Goal: Register for event/course

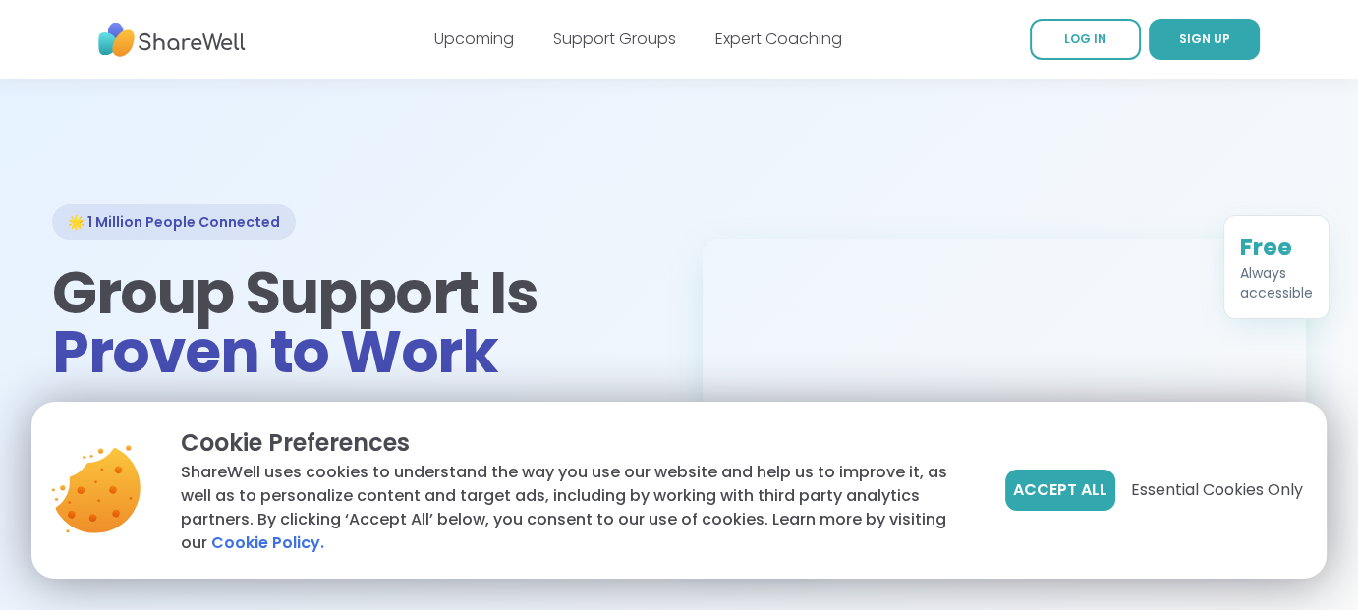
click at [1041, 479] on span "Accept All" at bounding box center [1060, 491] width 94 height 24
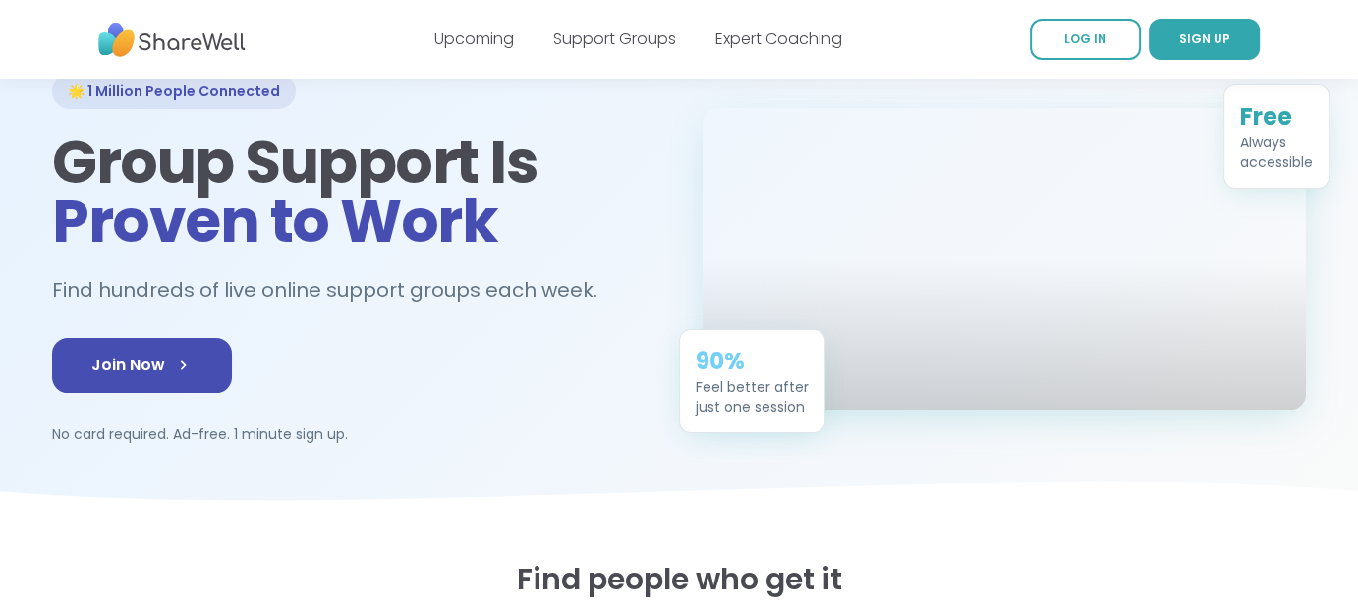
scroll to position [163, 0]
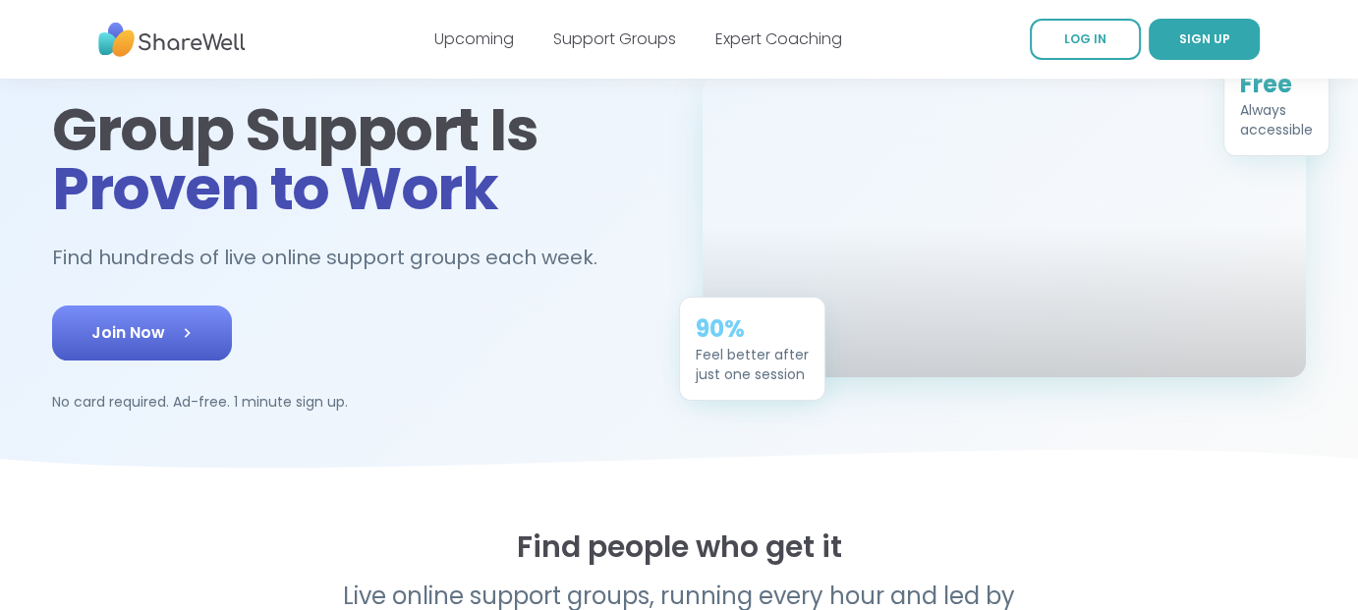
click at [177, 345] on span "Join Now" at bounding box center [141, 333] width 101 height 24
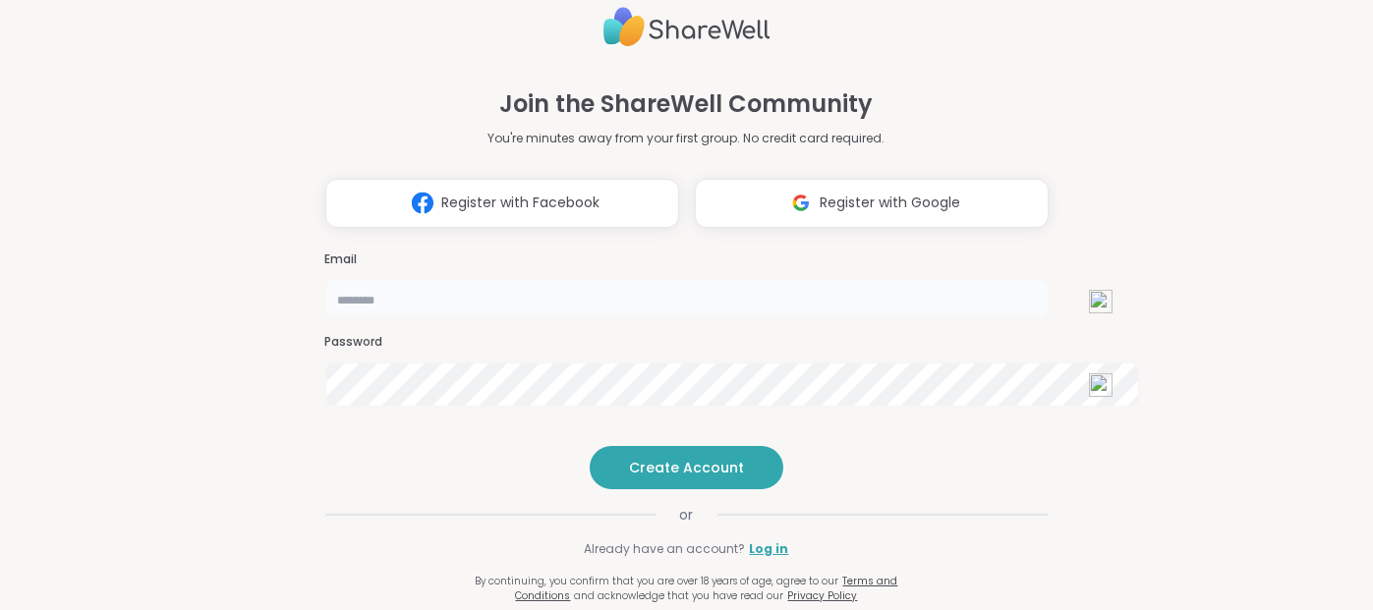
click at [720, 279] on input "email" at bounding box center [686, 298] width 723 height 39
type input "**********"
click at [703, 478] on span "Create Account" at bounding box center [686, 468] width 115 height 20
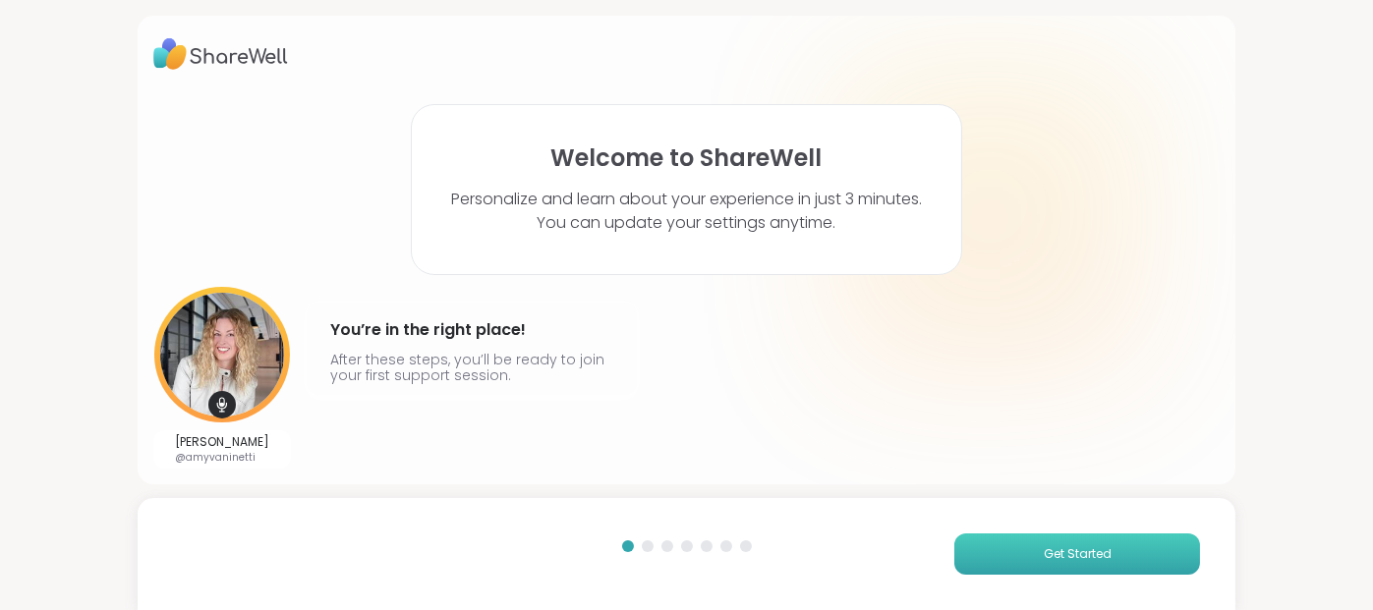
click at [1087, 557] on span "Get Started" at bounding box center [1078, 554] width 68 height 18
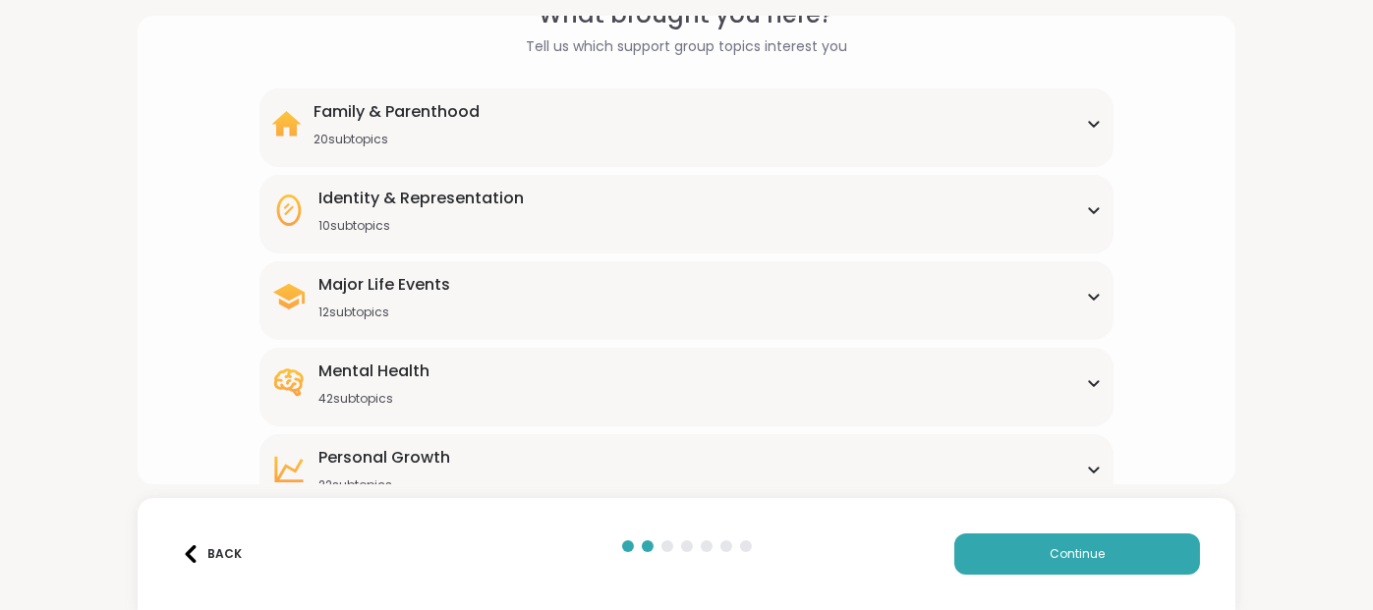
scroll to position [163, 0]
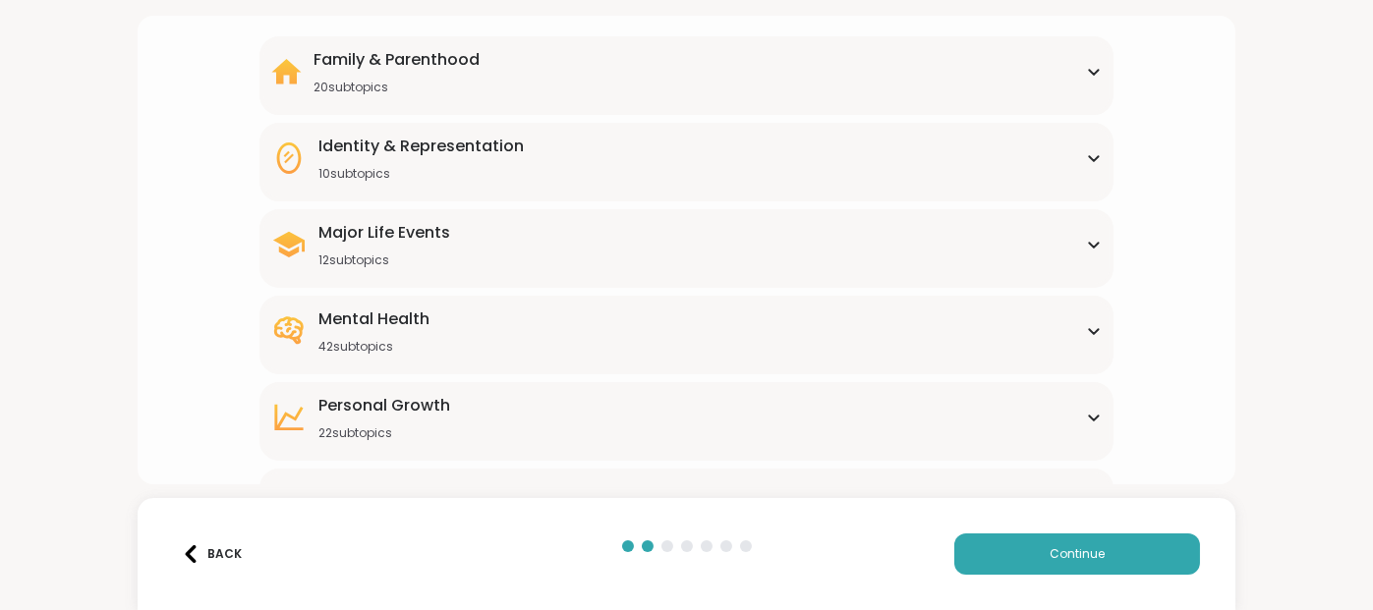
click at [1086, 336] on icon at bounding box center [1094, 331] width 16 height 10
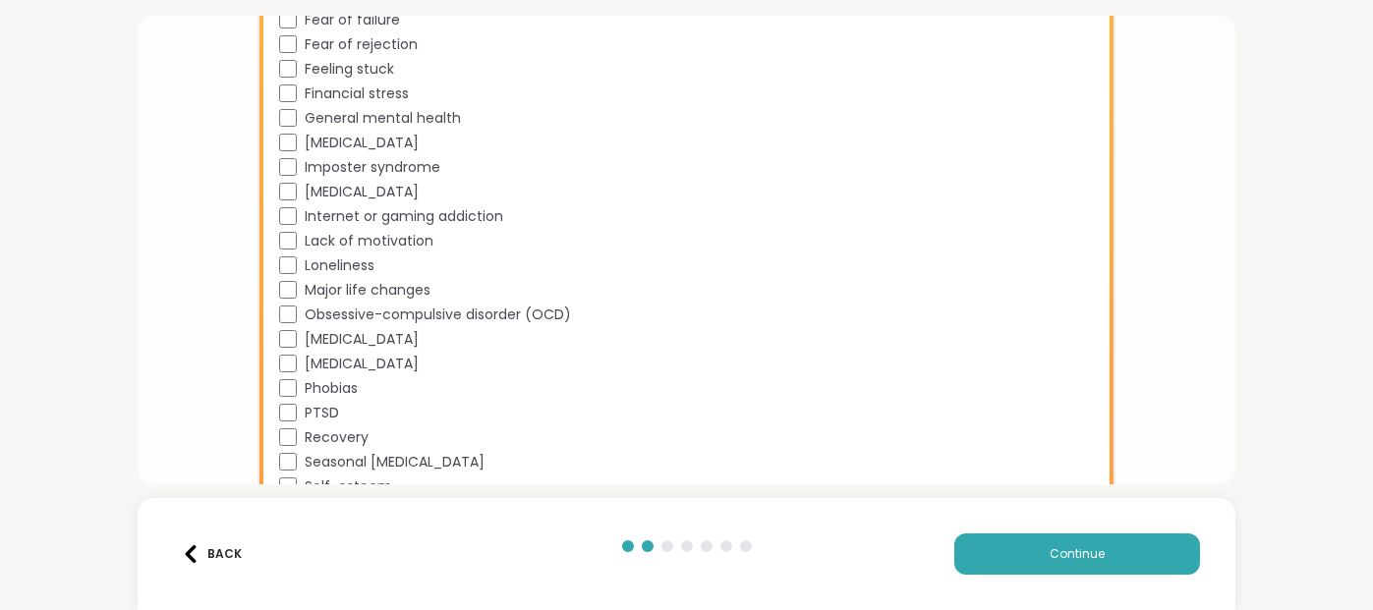
scroll to position [1392, 0]
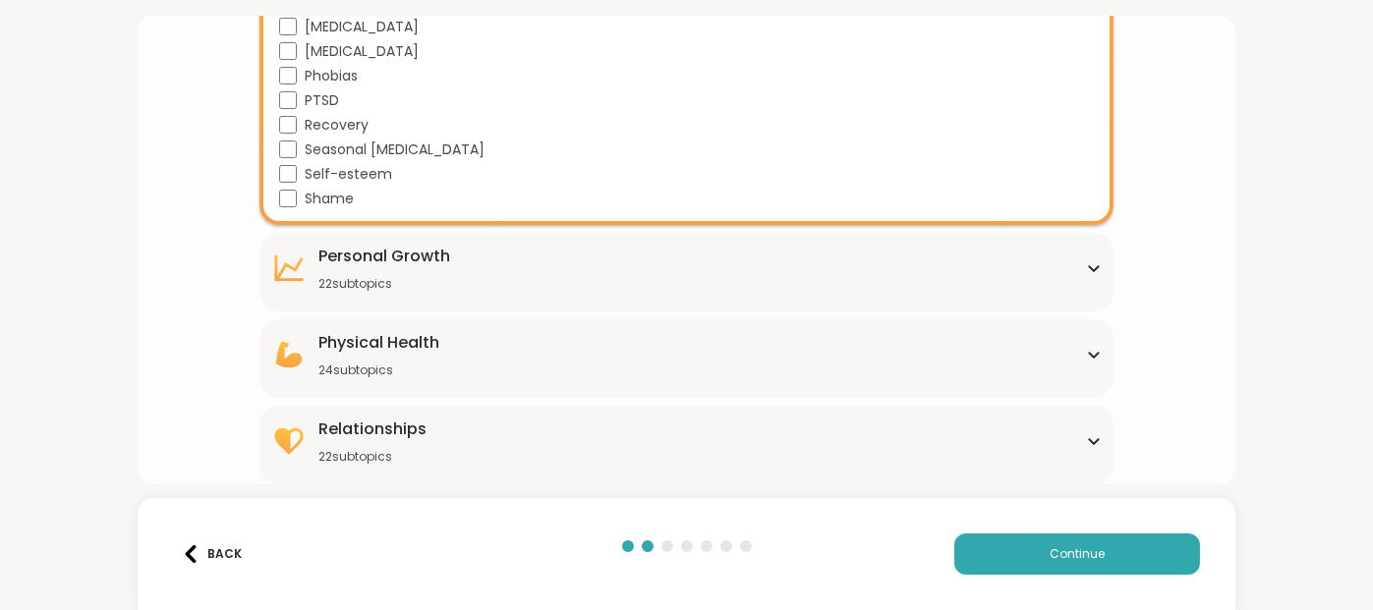
click at [1089, 353] on icon at bounding box center [1093, 355] width 9 height 5
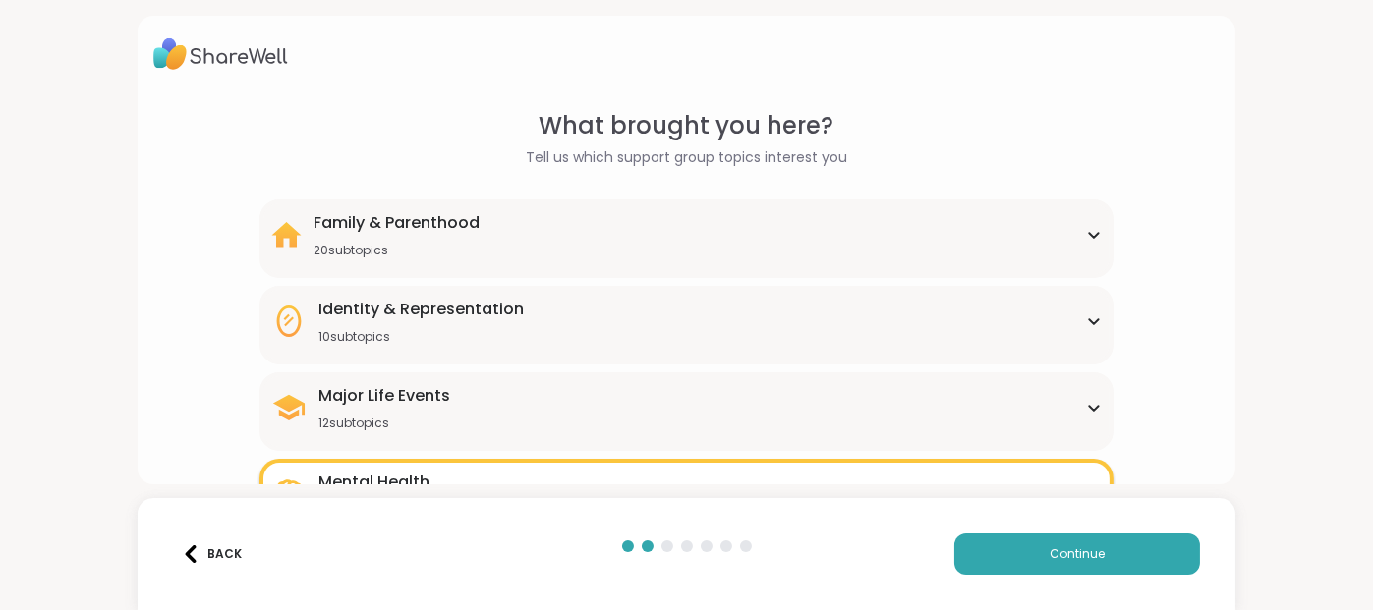
scroll to position [163, 0]
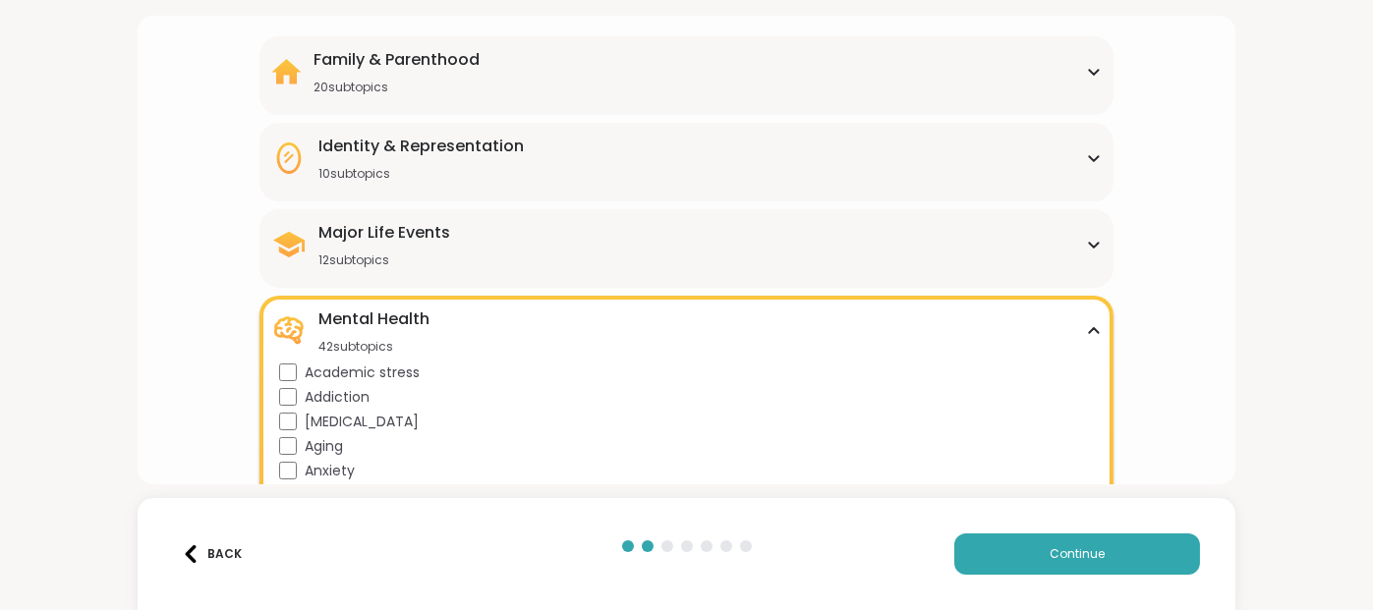
click at [1086, 250] on icon at bounding box center [1094, 245] width 16 height 10
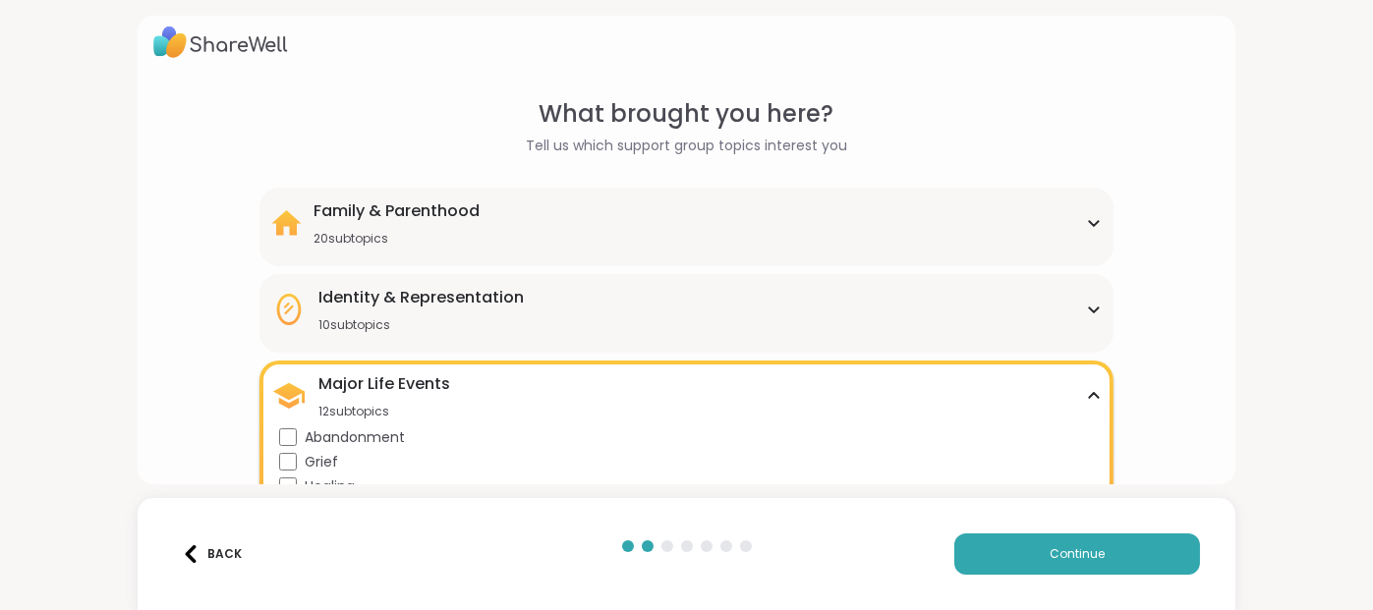
scroll to position [0, 0]
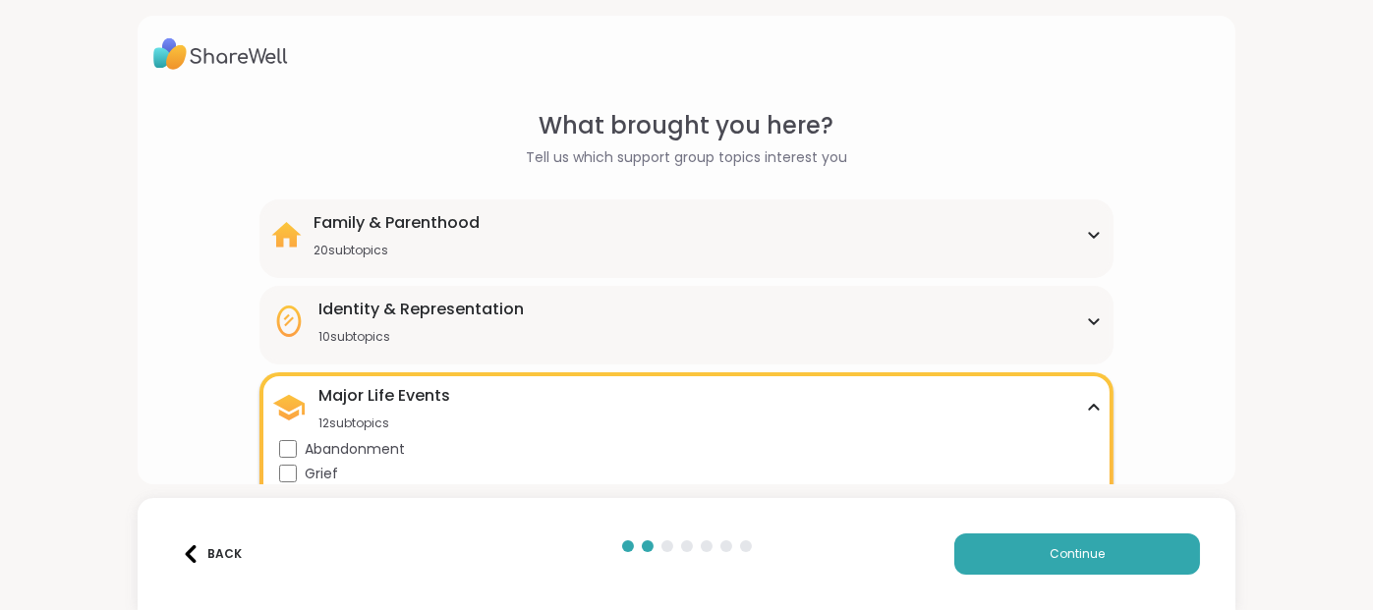
click at [1089, 324] on icon at bounding box center [1093, 321] width 9 height 5
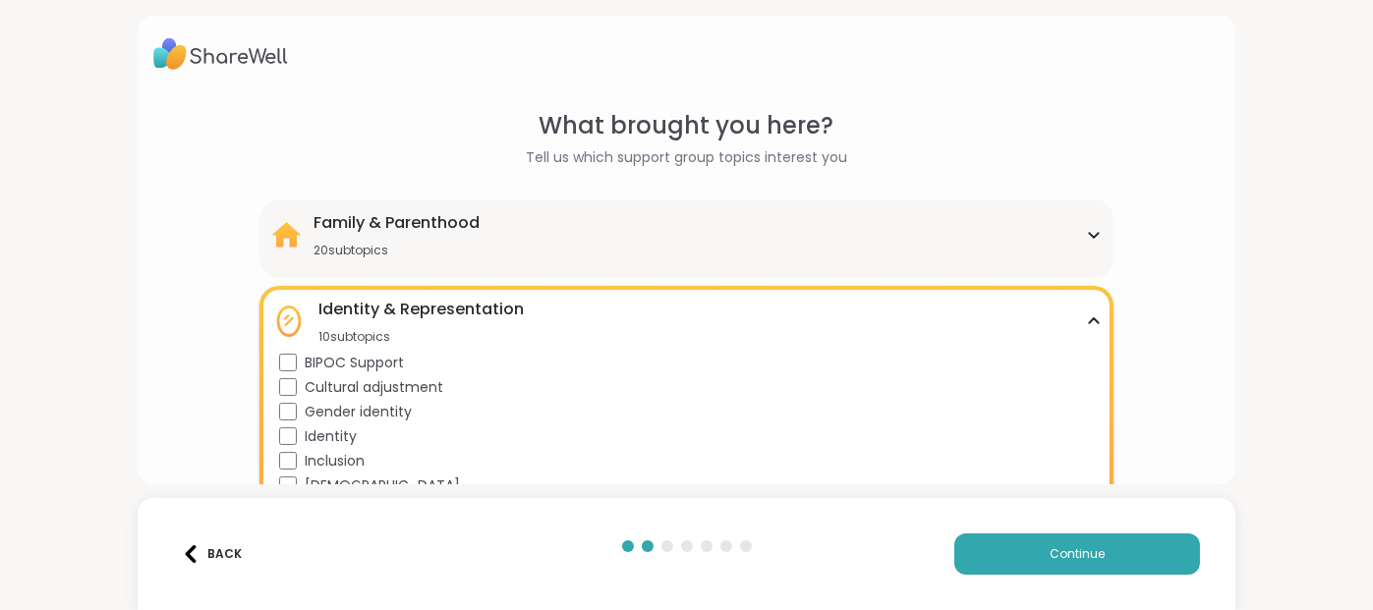
click at [1086, 240] on icon at bounding box center [1094, 235] width 16 height 10
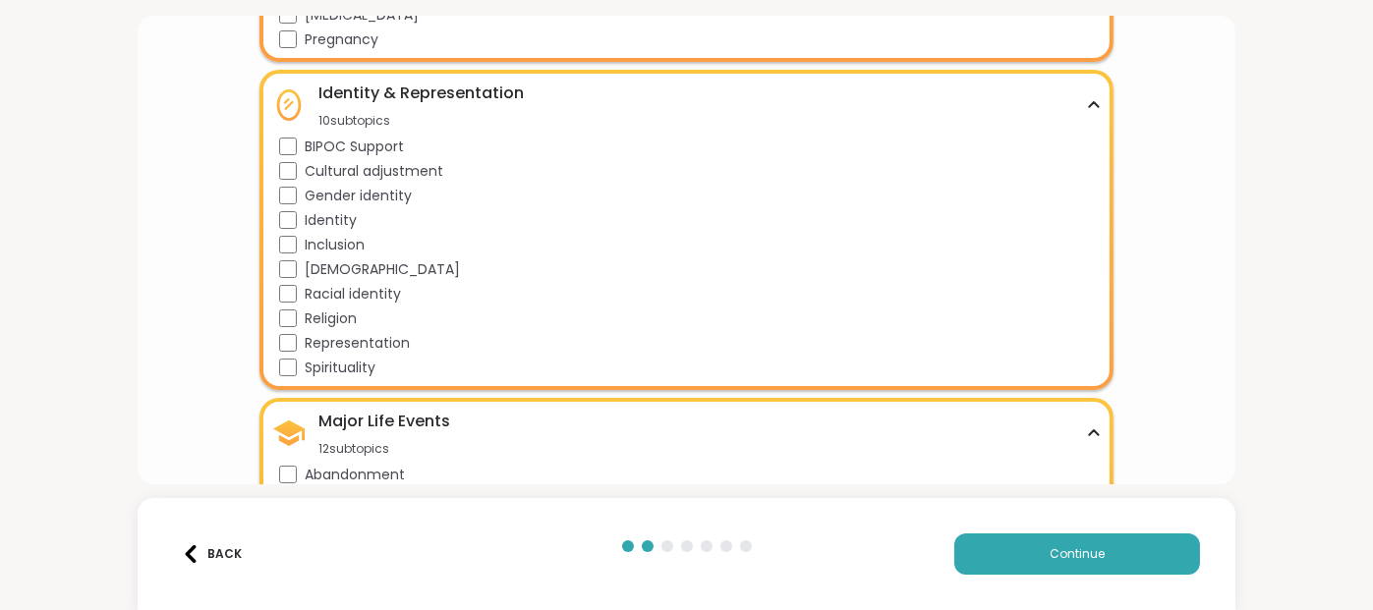
scroll to position [654, 0]
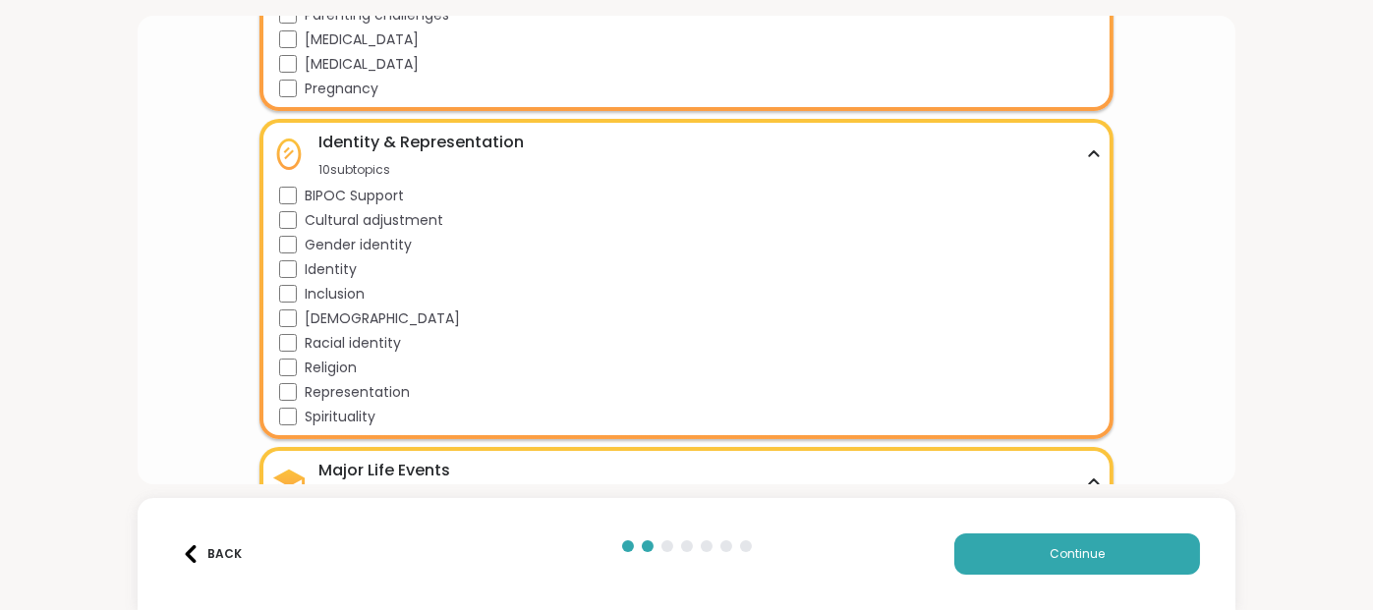
click at [1086, 159] on icon at bounding box center [1094, 154] width 16 height 10
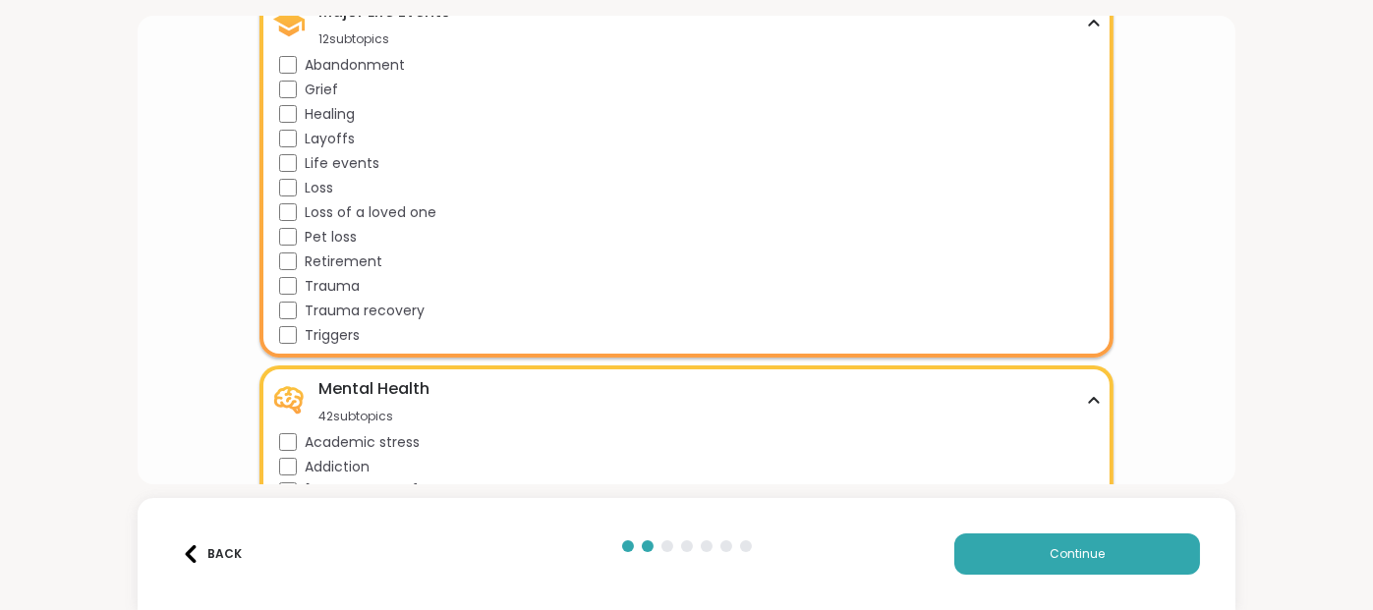
scroll to position [819, 0]
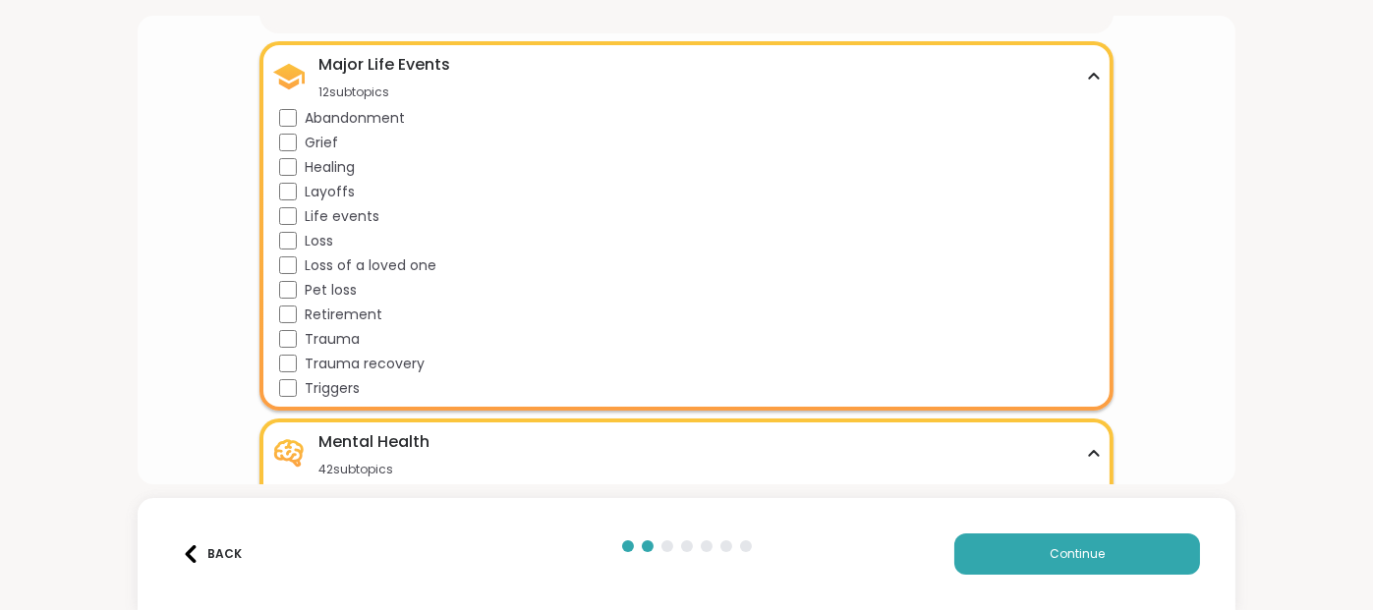
drag, startPoint x: 1088, startPoint y: 174, endPoint x: 1095, endPoint y: 182, distance: 10.4
click at [1088, 175] on div "Major Life Events 12 subtopics Abandonment Grief Healing Layoffs Life events Lo…" at bounding box center [685, 225] width 853 height 369
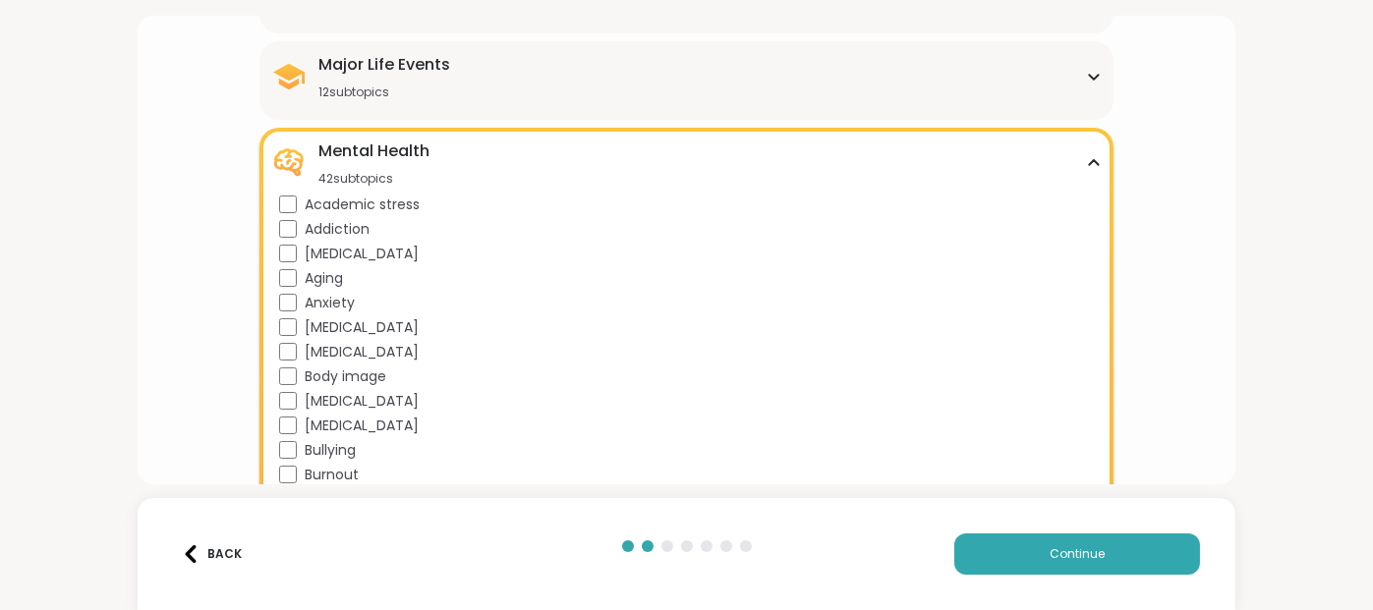
scroll to position [983, 0]
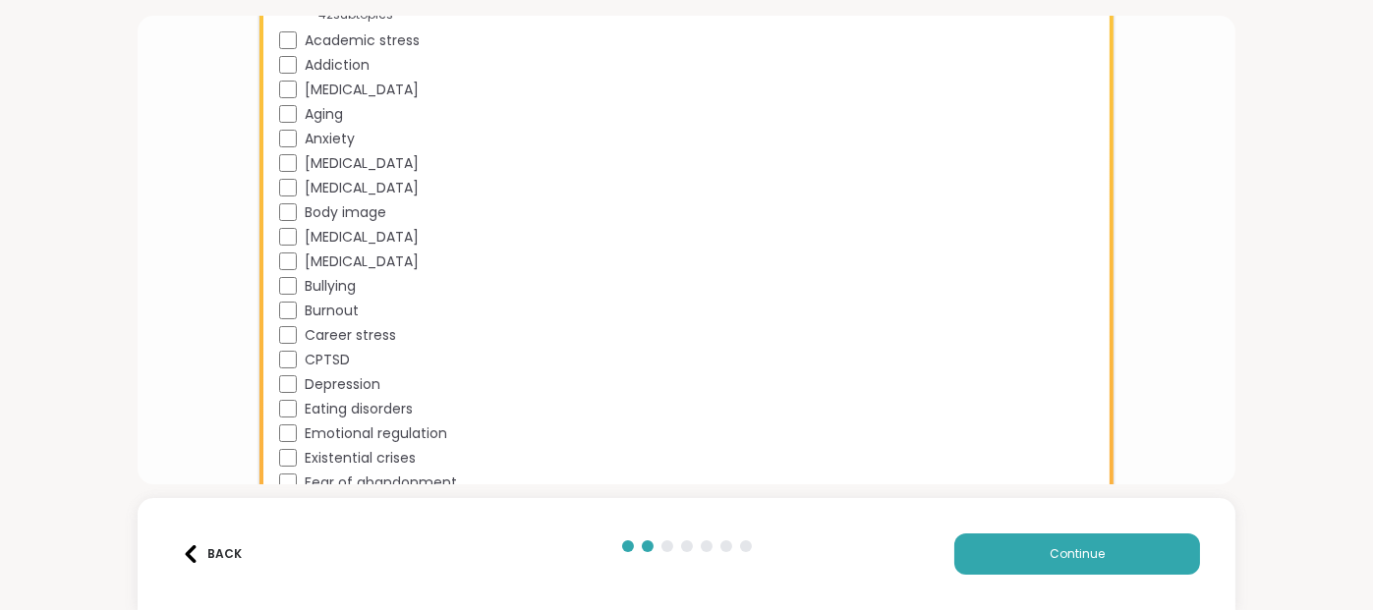
drag, startPoint x: 1088, startPoint y: 105, endPoint x: 1097, endPoint y: 116, distance: 14.0
click at [1090, 109] on div "Mental Health 42 subtopics Academic stress Addiction ADHD Aging Anxiety Bipolar…" at bounding box center [685, 494] width 853 height 1061
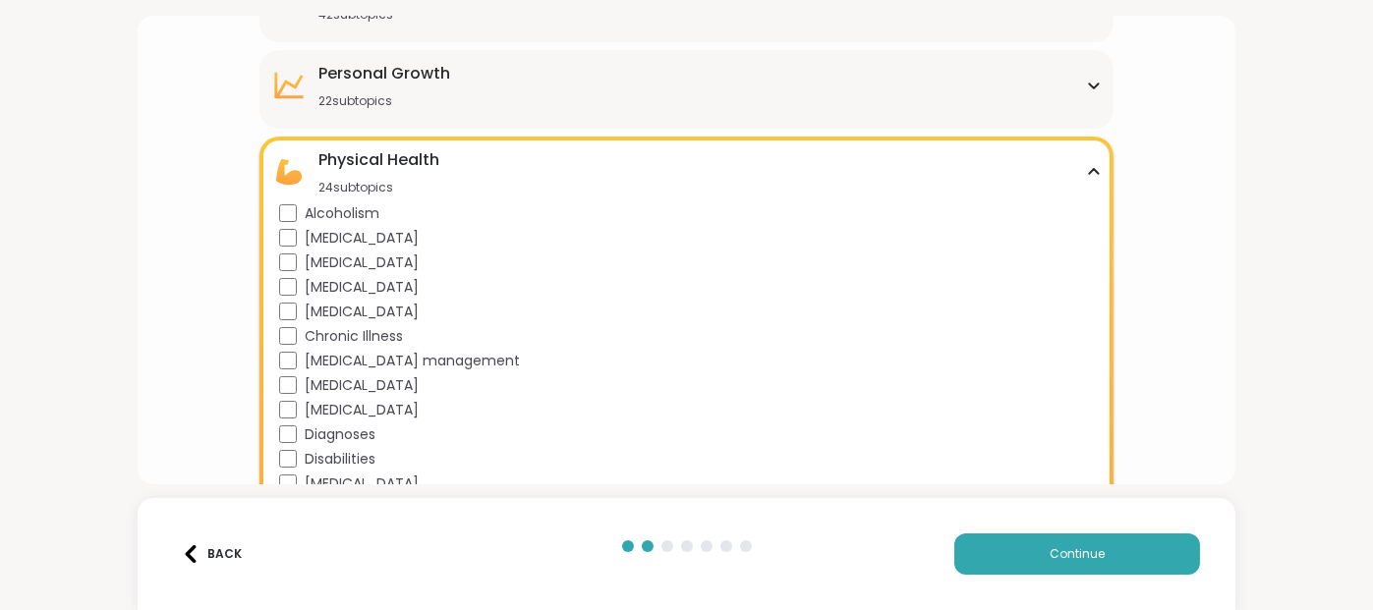
click at [1079, 196] on div "Physical Health 24 subtopics" at bounding box center [685, 171] width 829 height 47
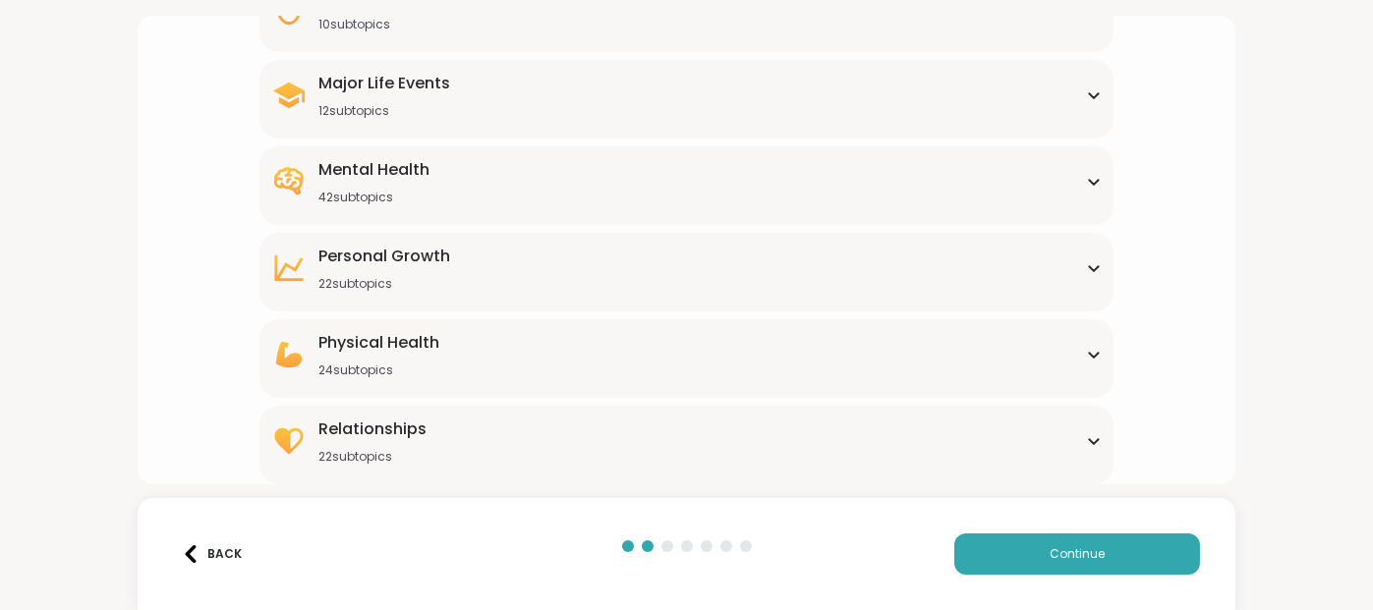
scroll to position [958, 0]
click at [1082, 245] on div "Personal Growth 22 subtopics" at bounding box center [685, 268] width 829 height 47
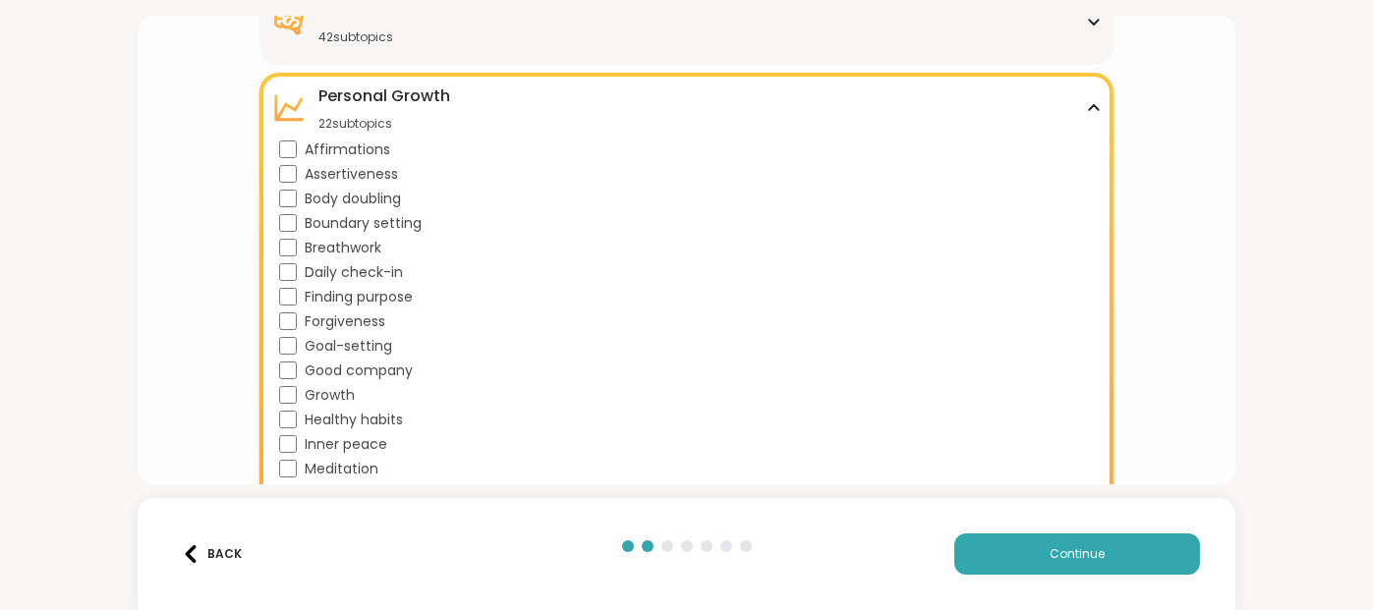
scroll to position [743, 0]
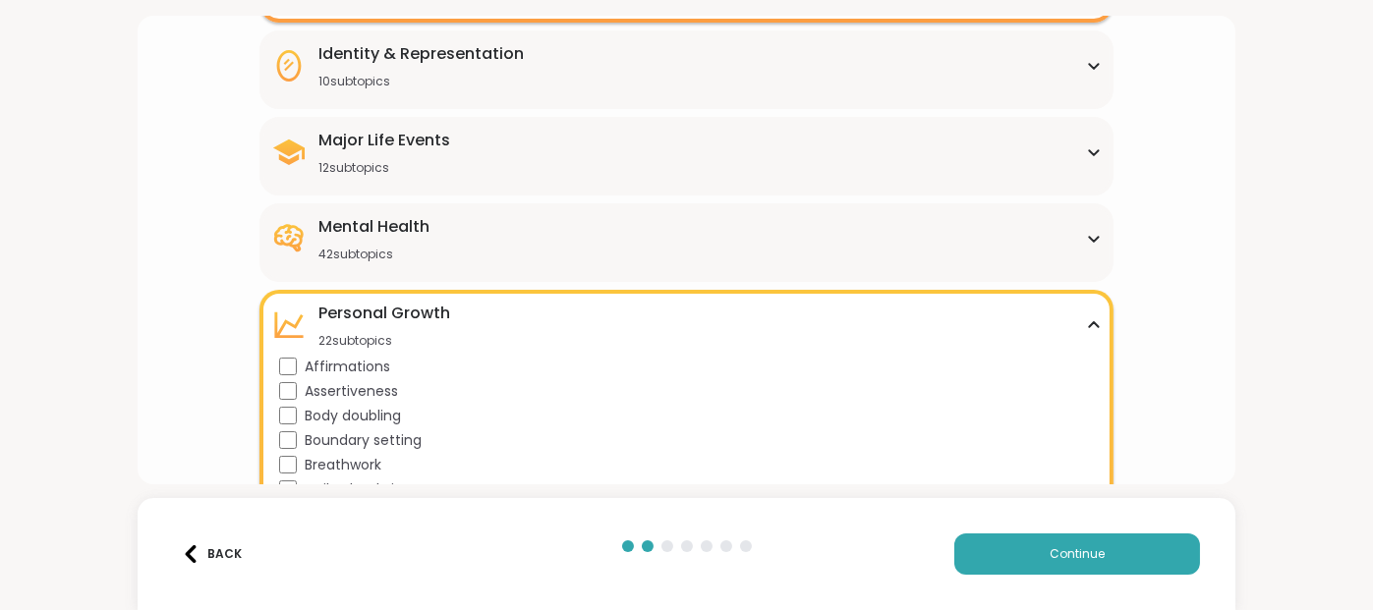
click at [1086, 262] on div "Mental Health 42 subtopics" at bounding box center [685, 238] width 829 height 47
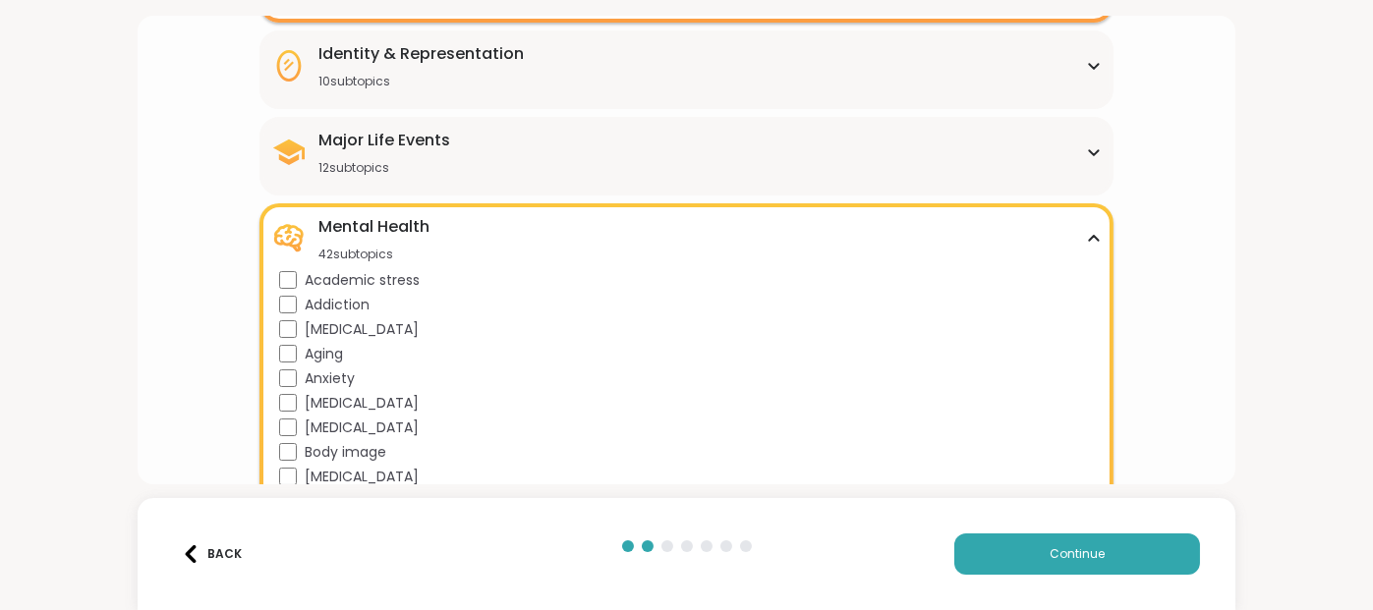
scroll to position [906, 0]
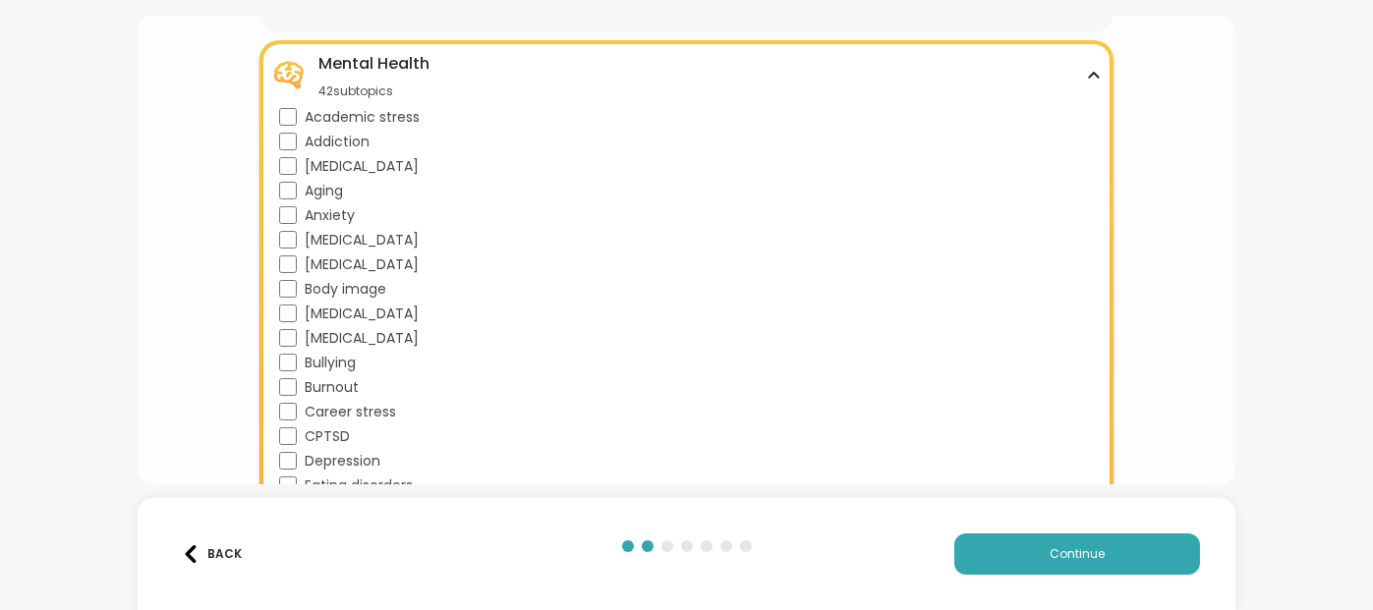
drag, startPoint x: 1086, startPoint y: 181, endPoint x: 1098, endPoint y: 188, distance: 13.7
click at [1088, 182] on div "Mental Health 42 subtopics Academic stress Addiction ADHD Aging Anxiety Bipolar…" at bounding box center [685, 570] width 853 height 1061
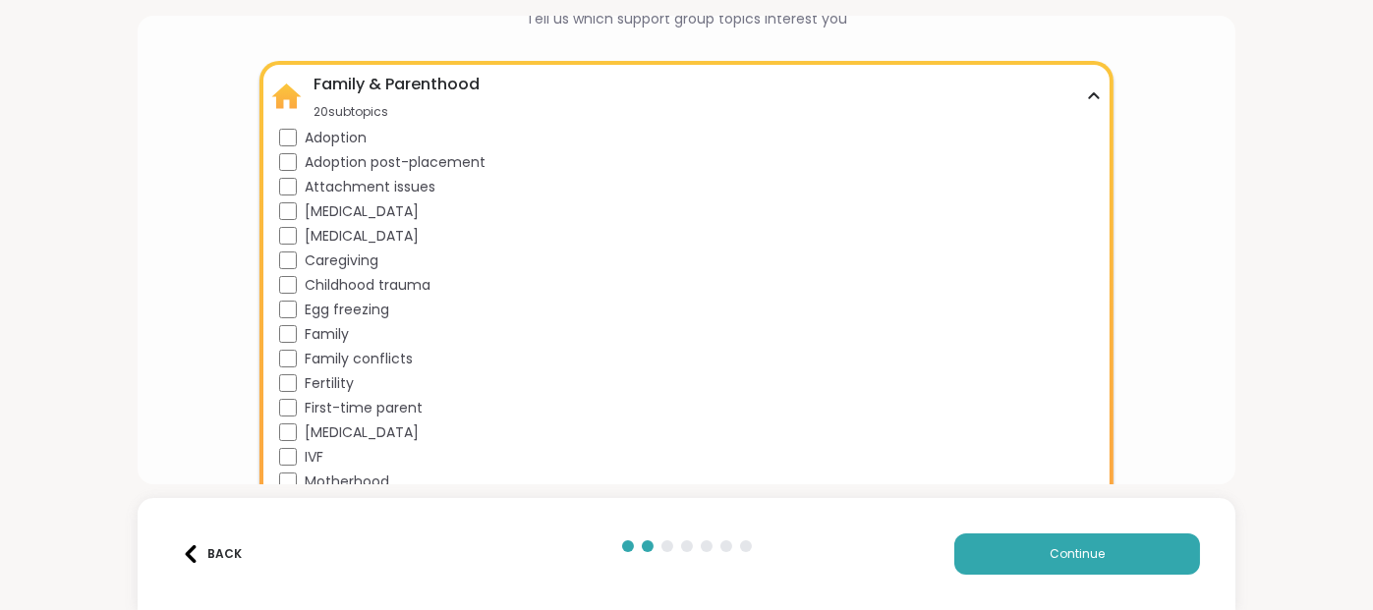
scroll to position [88, 0]
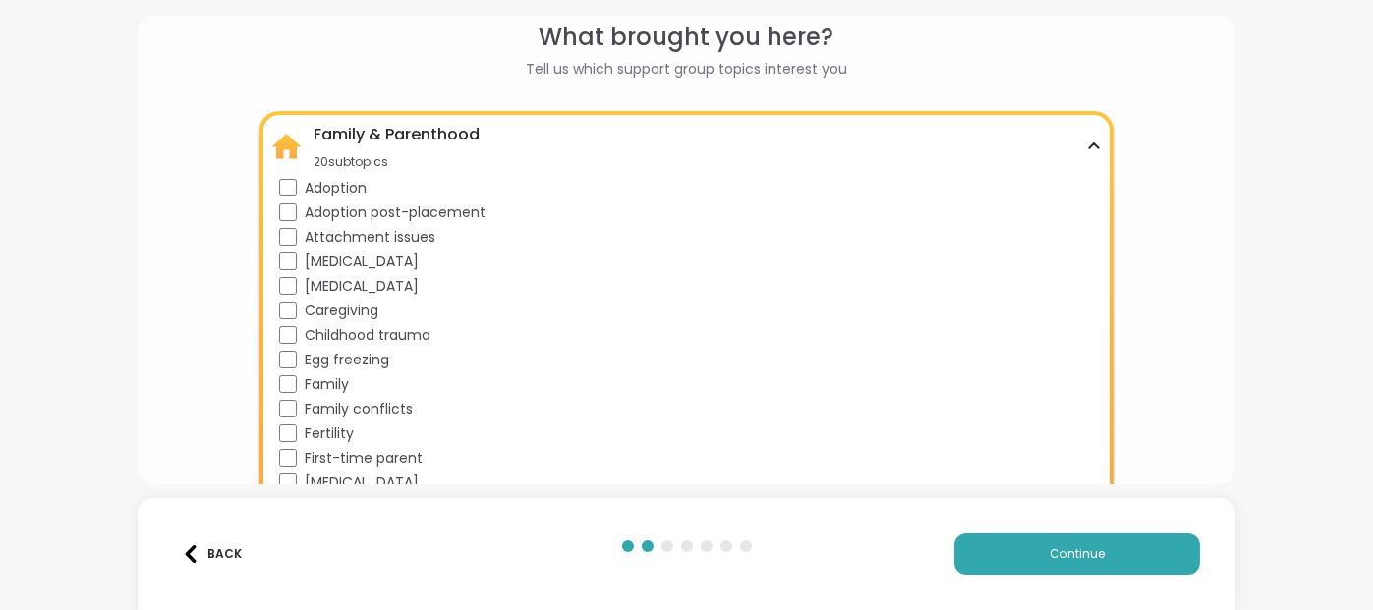
click at [1086, 158] on div "Family & Parenthood 20 subtopics Adoption Adoption post-placement Attachment is…" at bounding box center [685, 394] width 853 height 566
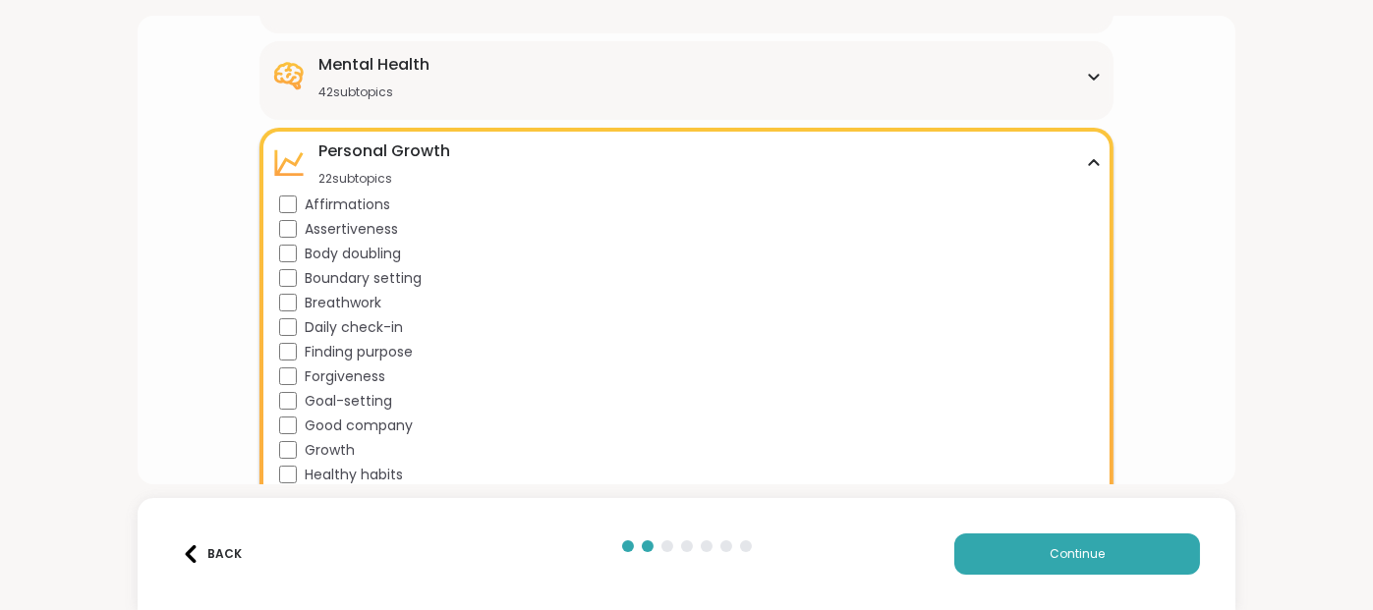
scroll to position [416, 0]
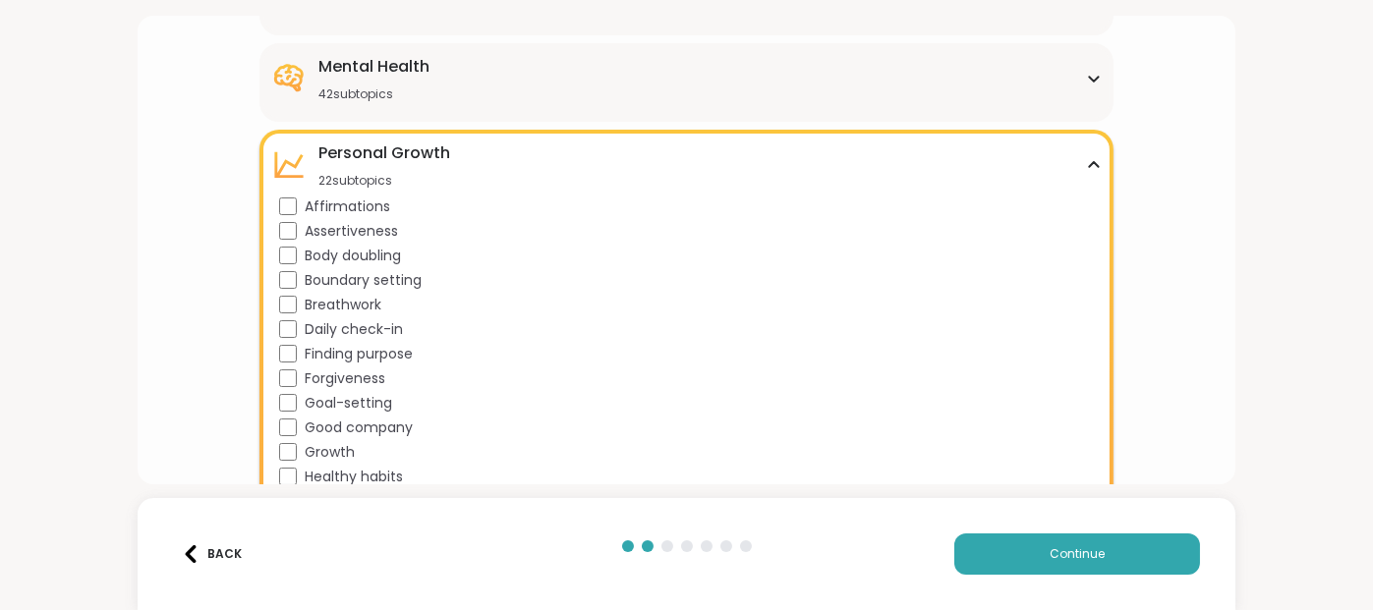
click at [1081, 189] on div "Personal Growth 22 subtopics" at bounding box center [685, 165] width 829 height 47
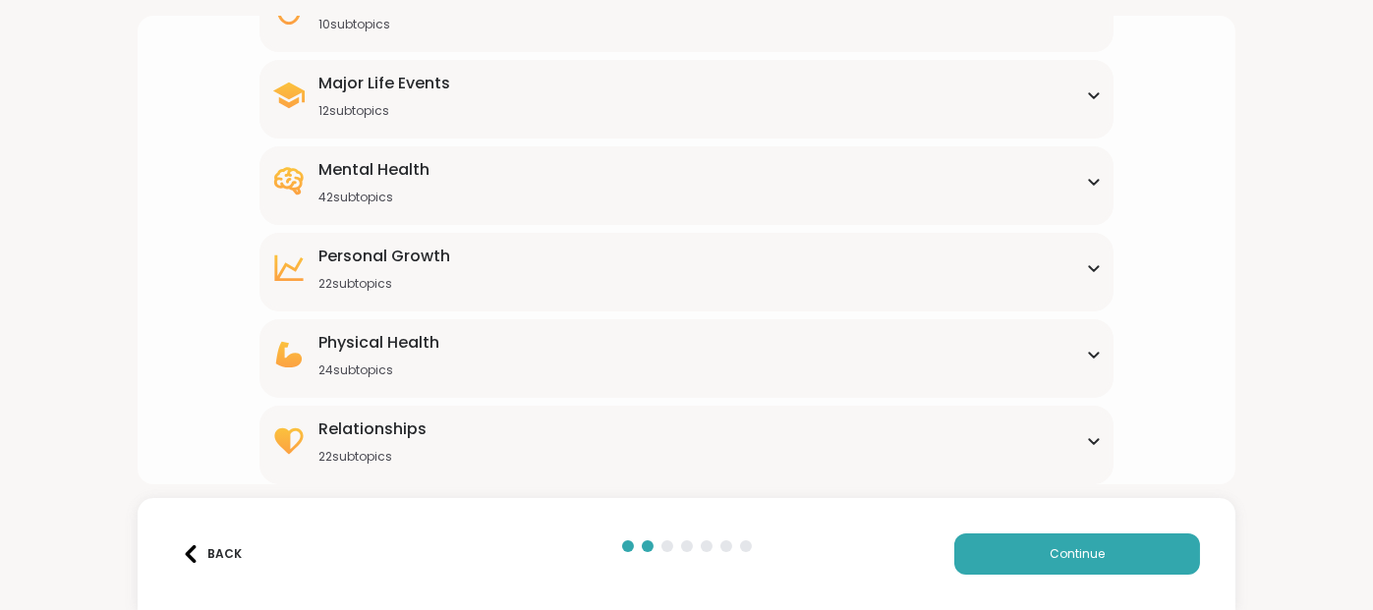
scroll to position [410, 0]
click at [1101, 549] on button "Continue" at bounding box center [1077, 554] width 246 height 41
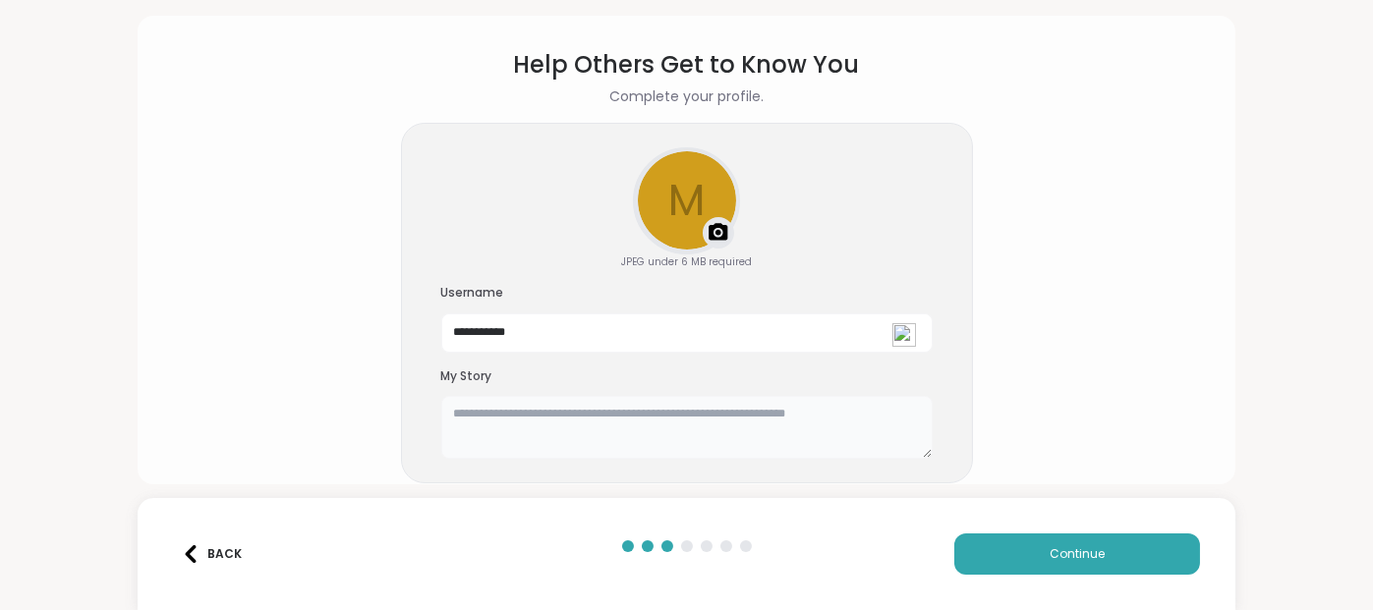
click at [717, 396] on textarea at bounding box center [686, 427] width 491 height 63
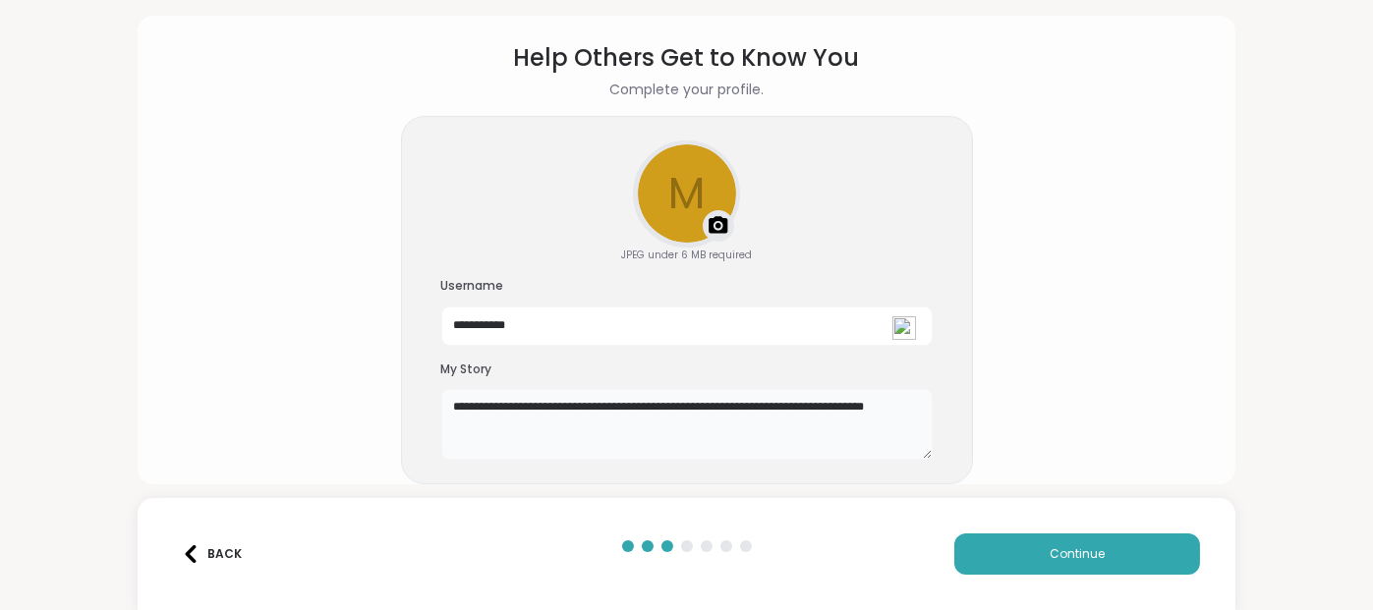
type textarea "**********"
drag, startPoint x: 1066, startPoint y: 526, endPoint x: 1066, endPoint y: 549, distance: 23.6
click at [1066, 530] on div "Back Continue" at bounding box center [687, 554] width 1099 height 112
click at [1073, 551] on span "Continue" at bounding box center [1076, 554] width 55 height 18
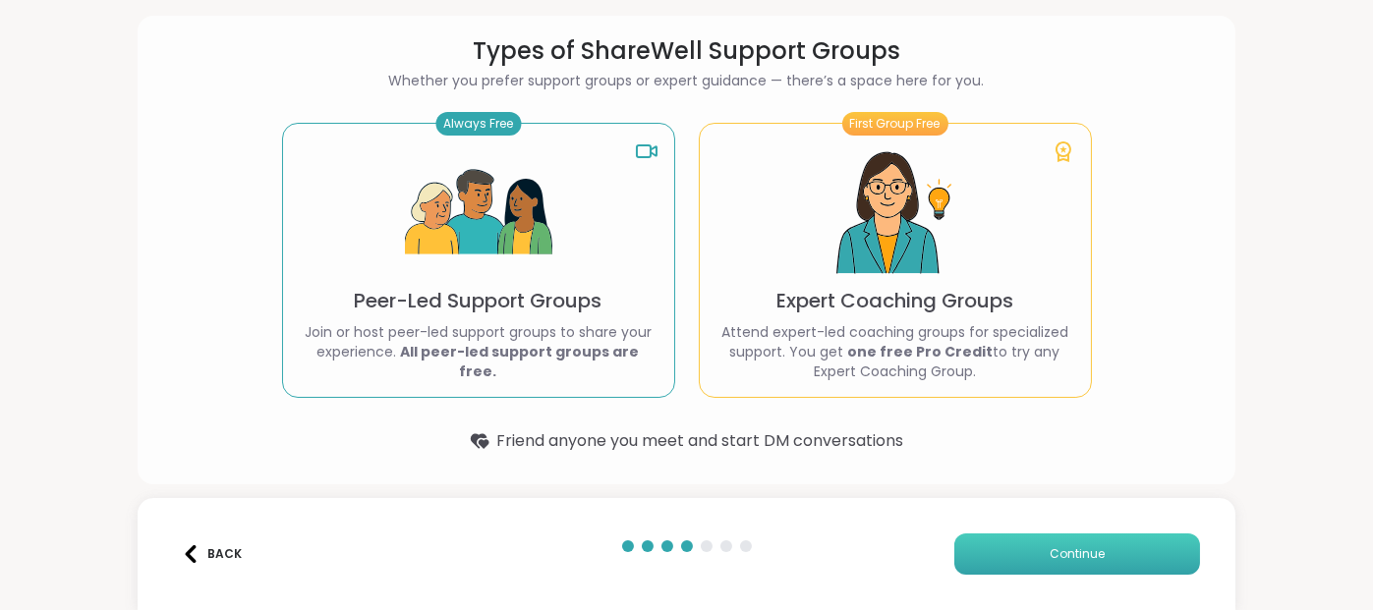
scroll to position [133, 0]
click at [969, 322] on p "Attend expert-led coaching groups for specialized support. You get one free Pro…" at bounding box center [895, 351] width 360 height 59
click at [904, 112] on div "First Group Free" at bounding box center [895, 124] width 106 height 24
click at [521, 140] on img at bounding box center [478, 213] width 147 height 147
click at [1051, 140] on icon at bounding box center [1063, 152] width 24 height 24
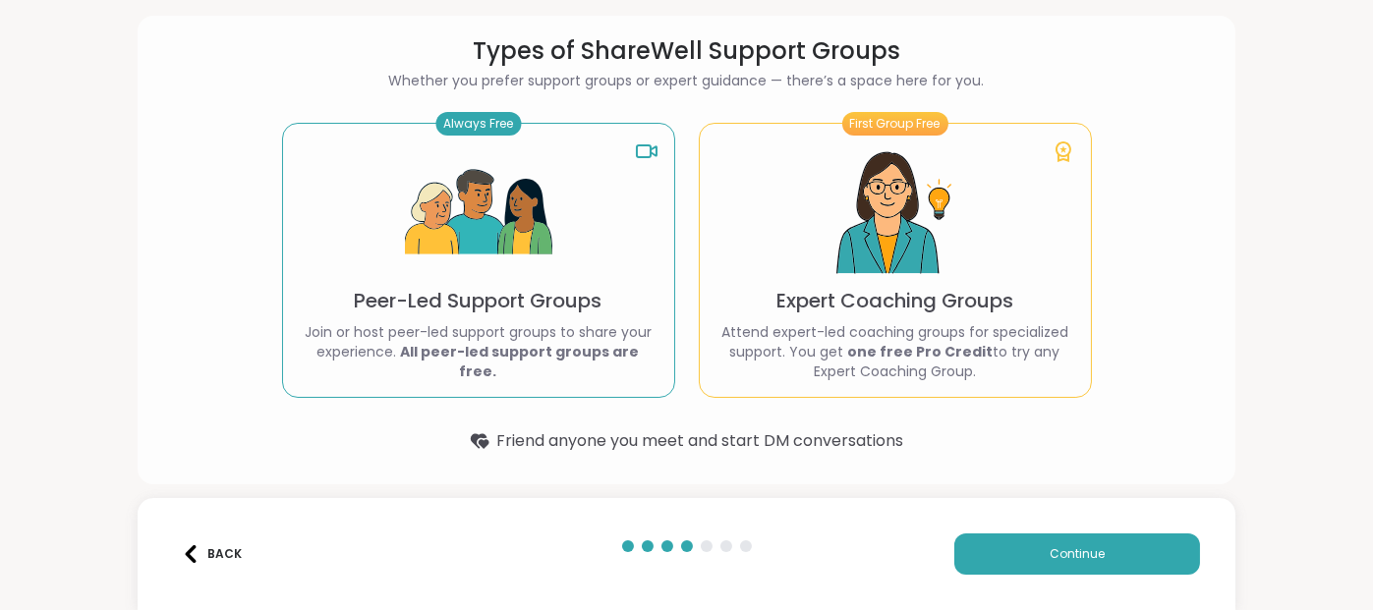
click at [639, 145] on rect at bounding box center [644, 151] width 14 height 12
click at [1103, 554] on button "Continue" at bounding box center [1077, 554] width 246 height 41
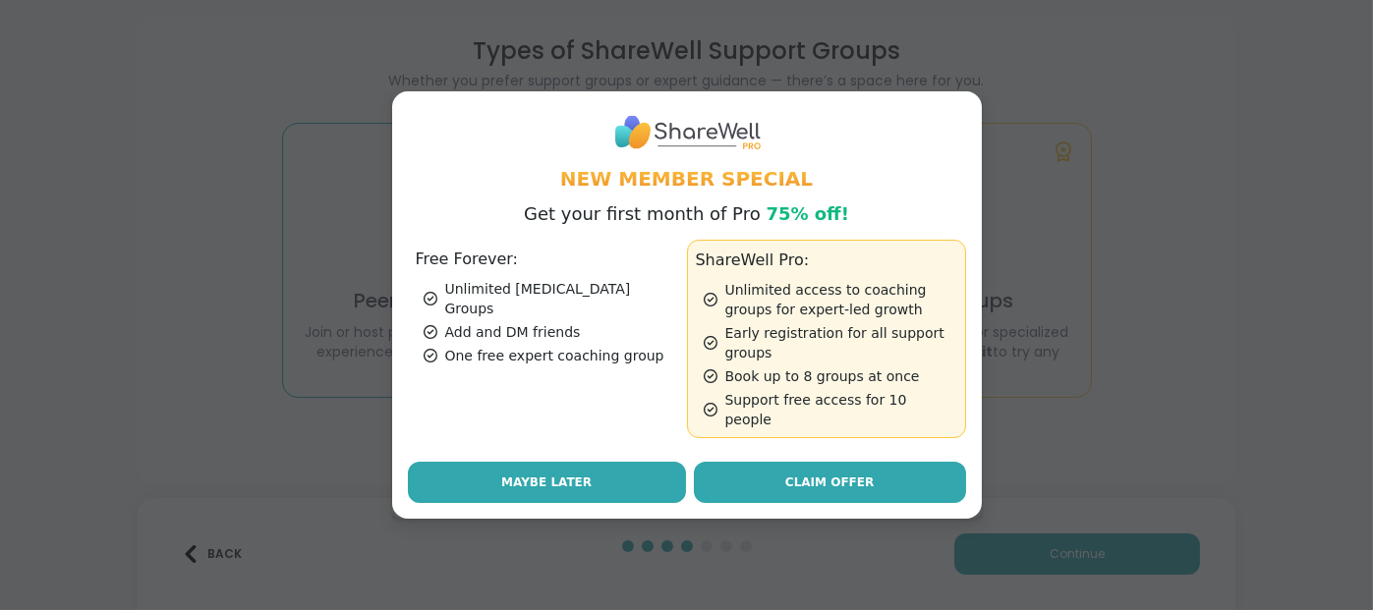
click at [593, 499] on button "Maybe Later" at bounding box center [547, 482] width 278 height 41
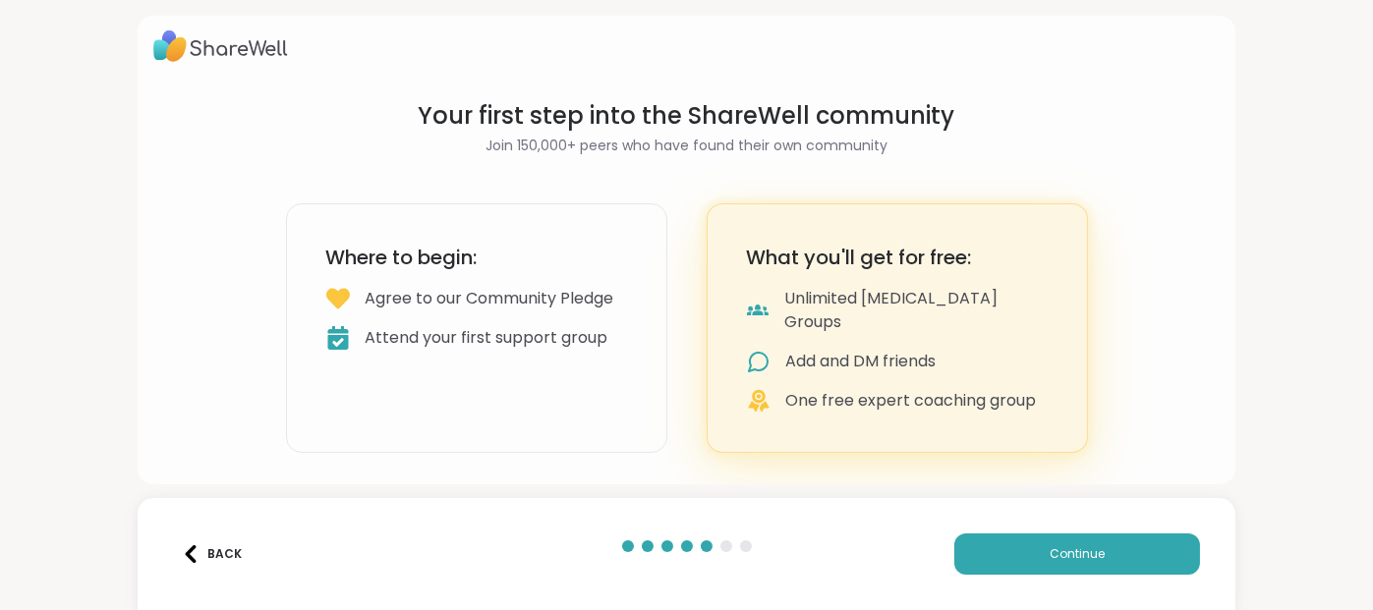
scroll to position [52, 0]
click at [1109, 543] on button "Continue" at bounding box center [1077, 554] width 246 height 41
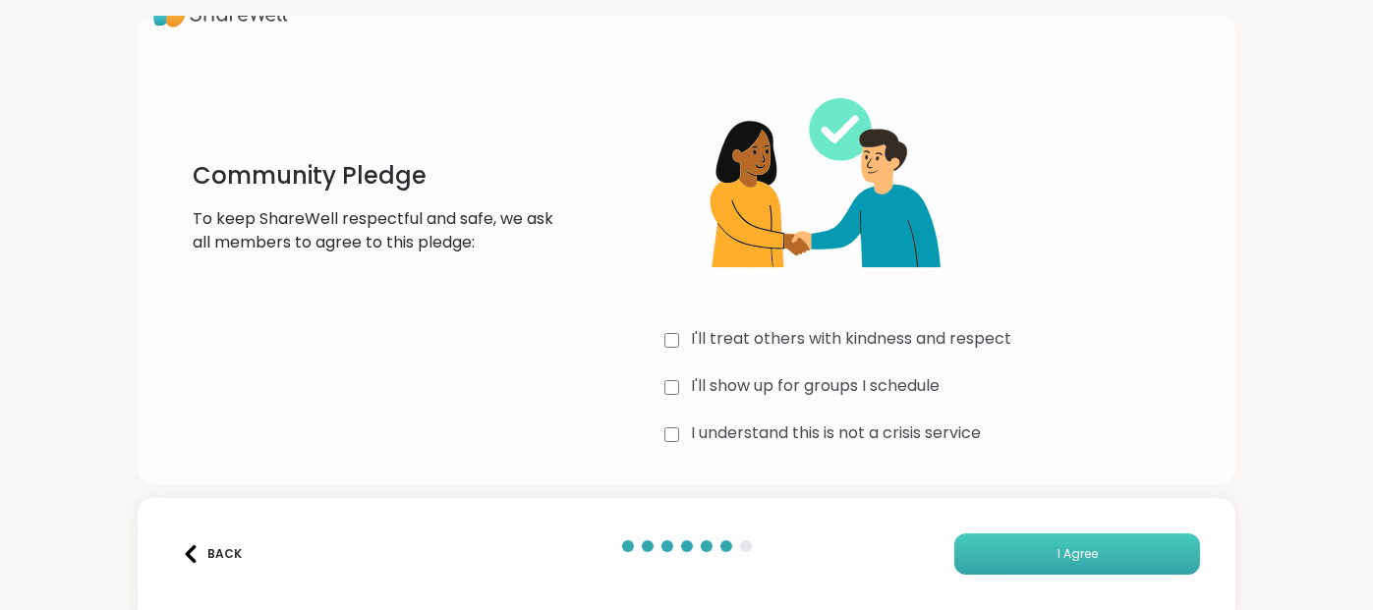
click at [1068, 549] on span "I Agree" at bounding box center [1077, 554] width 40 height 18
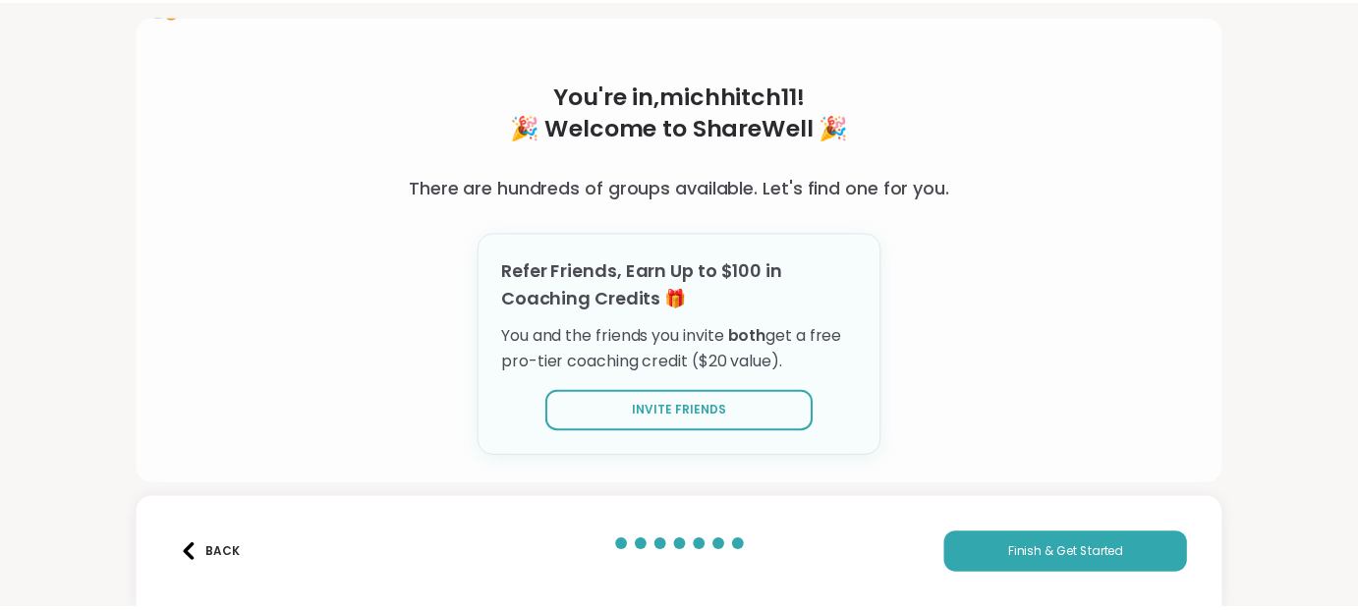
scroll to position [91, 0]
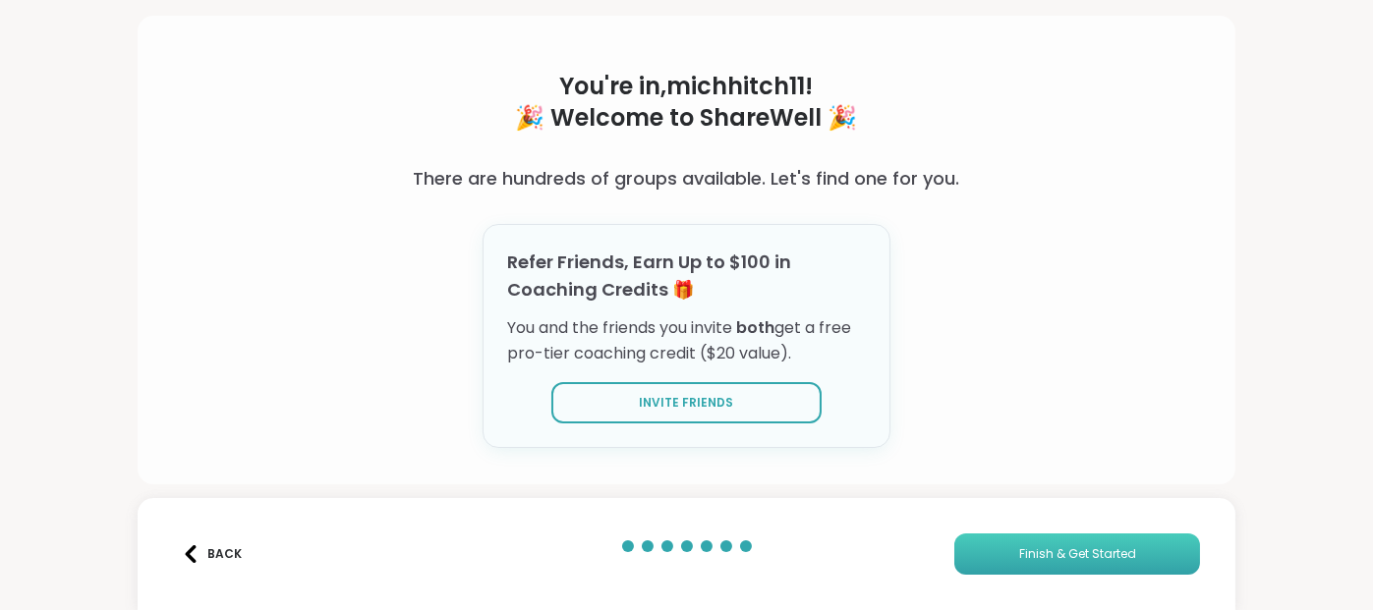
click at [1110, 551] on span "Finish & Get Started" at bounding box center [1077, 554] width 117 height 18
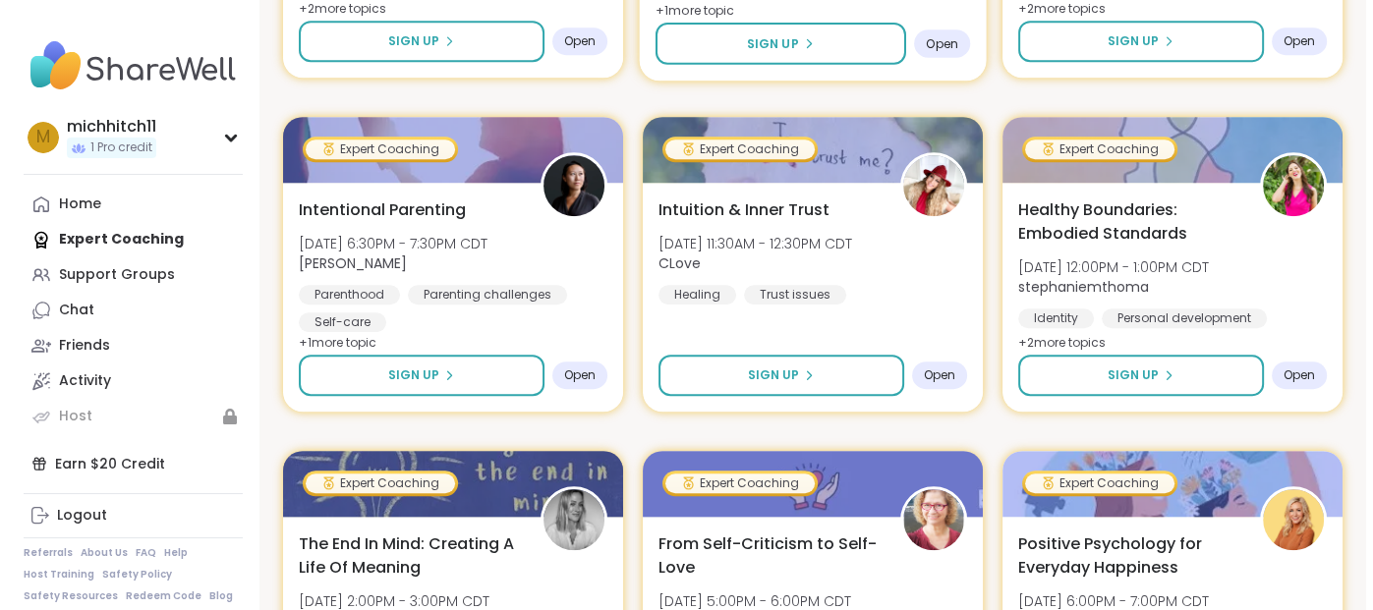
scroll to position [1310, 0]
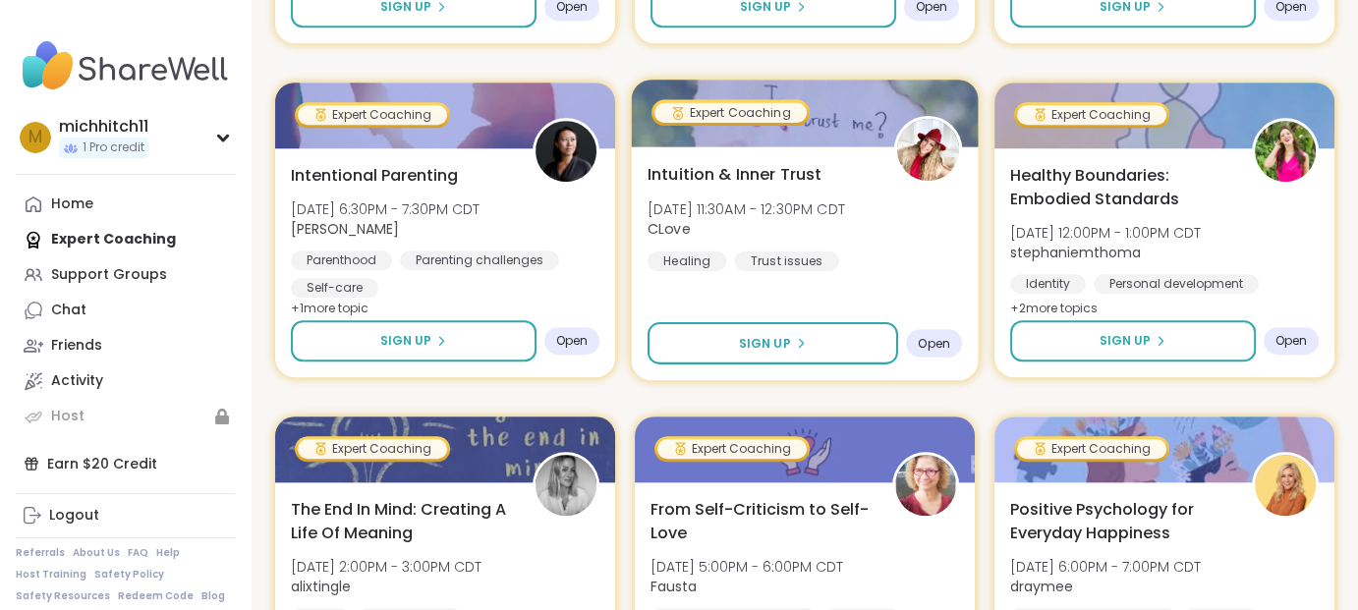
click at [836, 268] on div "Intuition & Inner Trust Wed, Oct 15 | 11:30AM - 12:30PM CDT CLove Healing Trust…" at bounding box center [805, 216] width 314 height 108
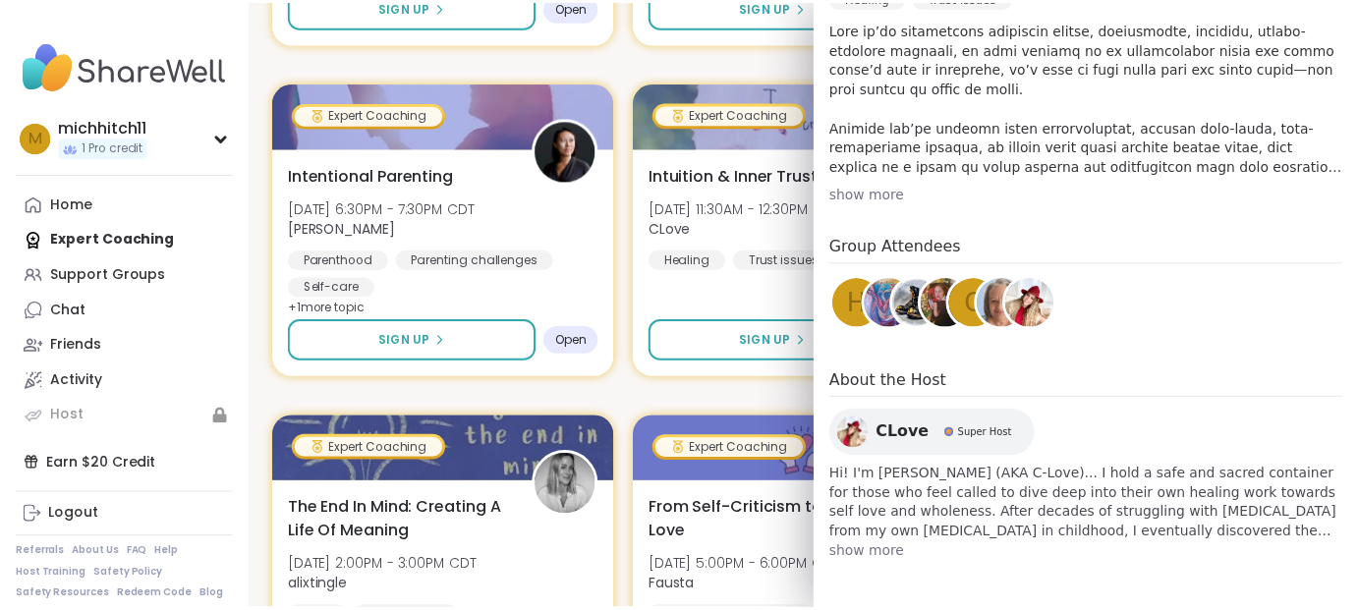
scroll to position [755, 0]
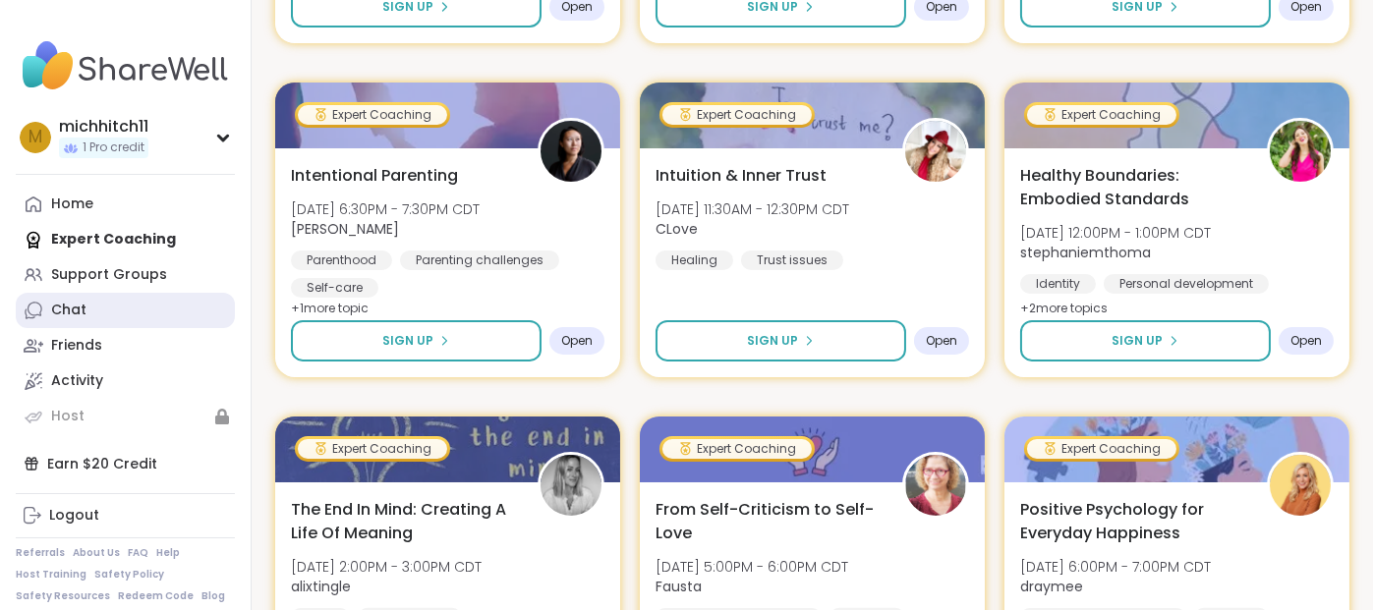
click at [115, 328] on link "Chat" at bounding box center [125, 310] width 219 height 35
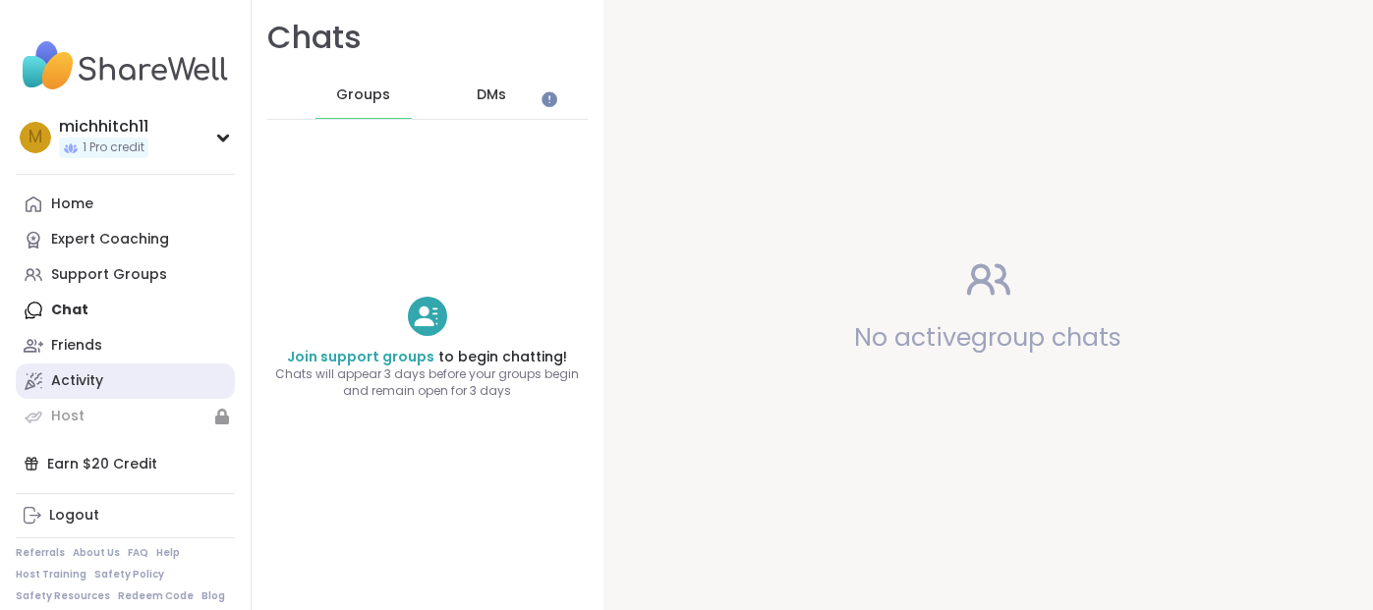
click at [103, 391] on div "Activity" at bounding box center [77, 381] width 52 height 20
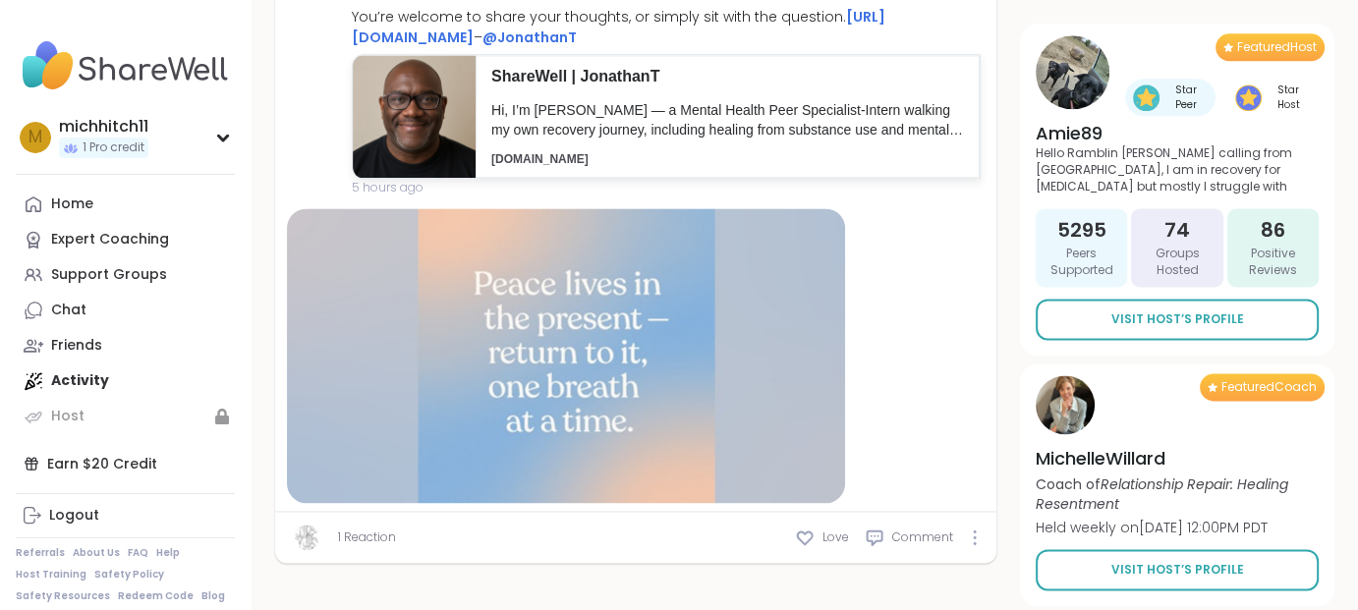
scroll to position [2948, 0]
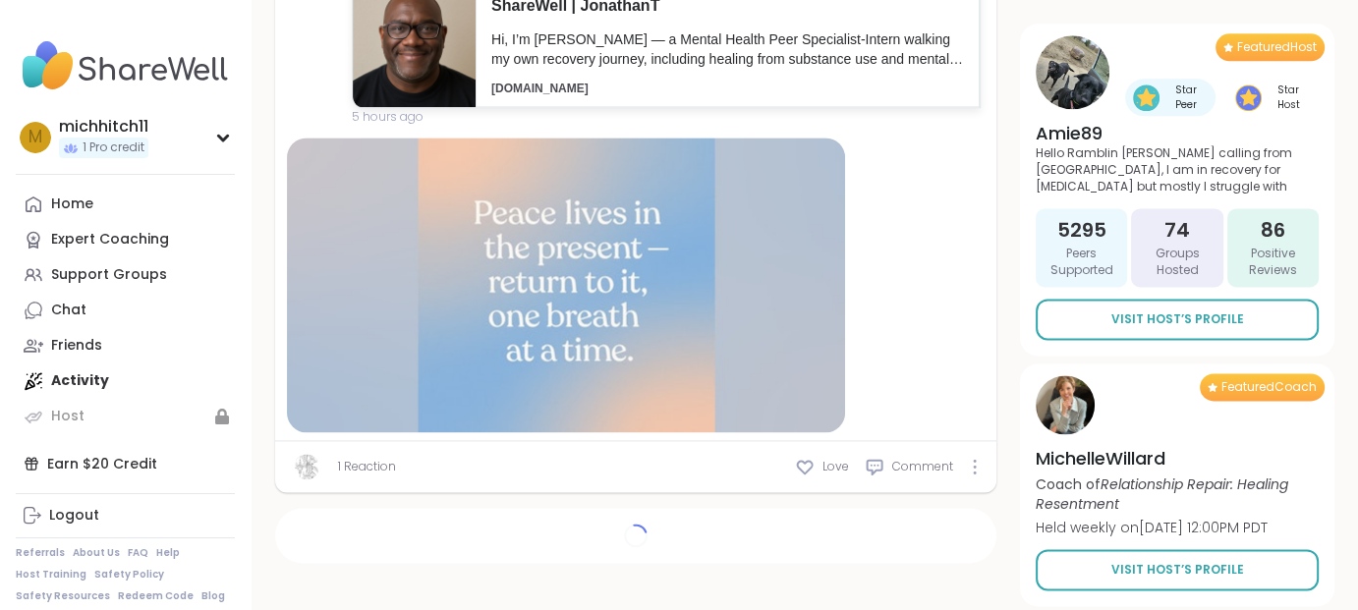
type textarea "*"
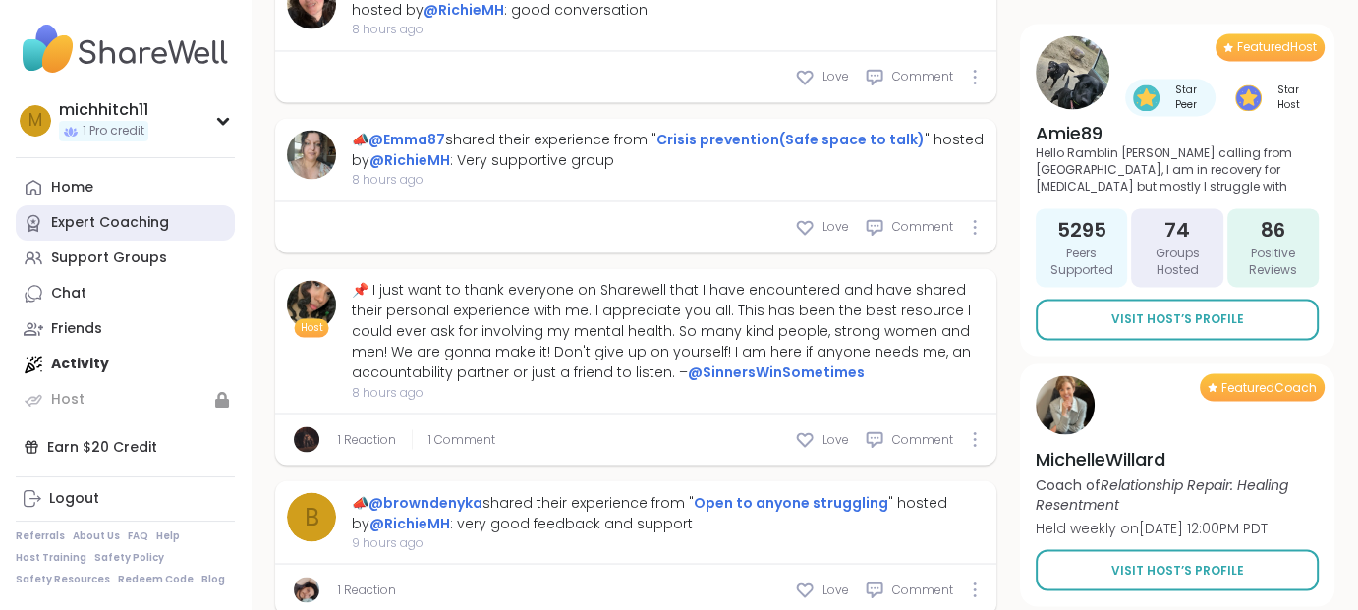
scroll to position [128, 0]
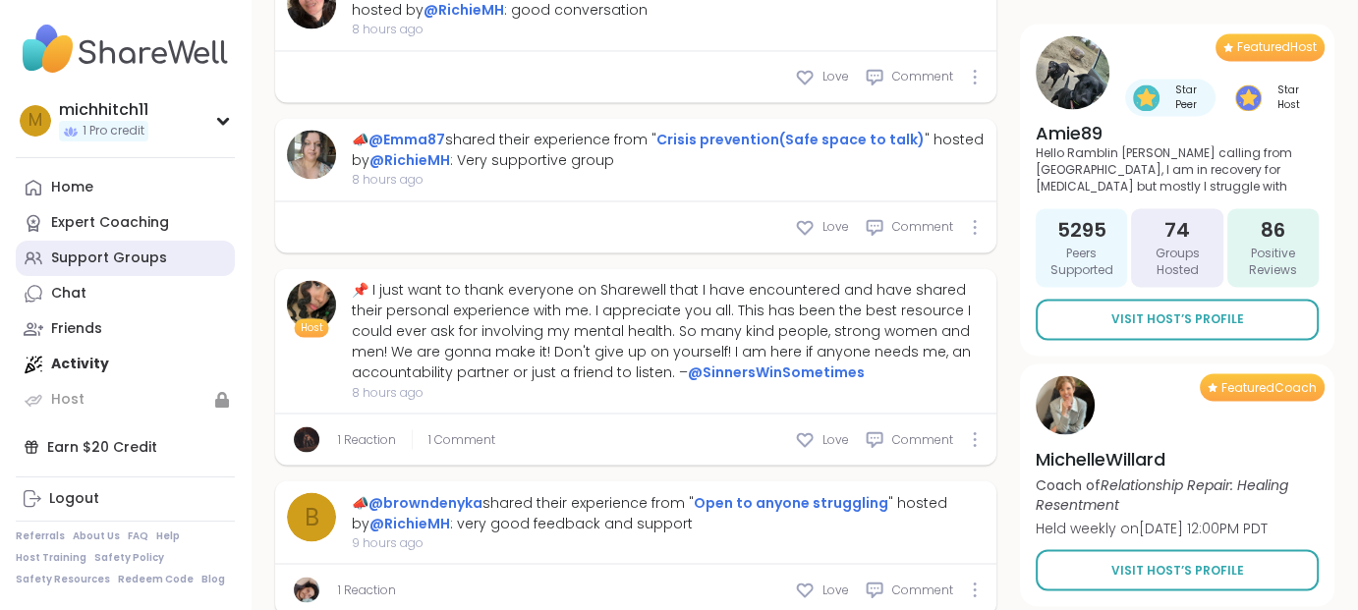
click at [206, 241] on link "Support Groups" at bounding box center [125, 258] width 219 height 35
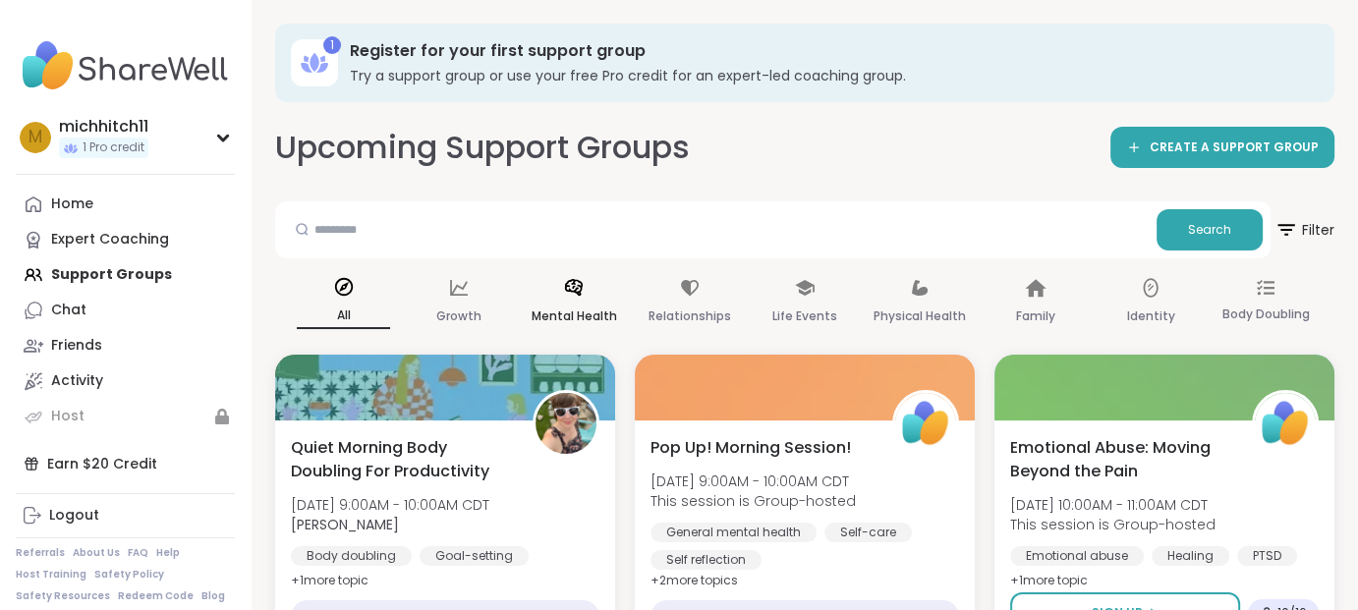
click at [585, 299] on icon at bounding box center [574, 288] width 22 height 22
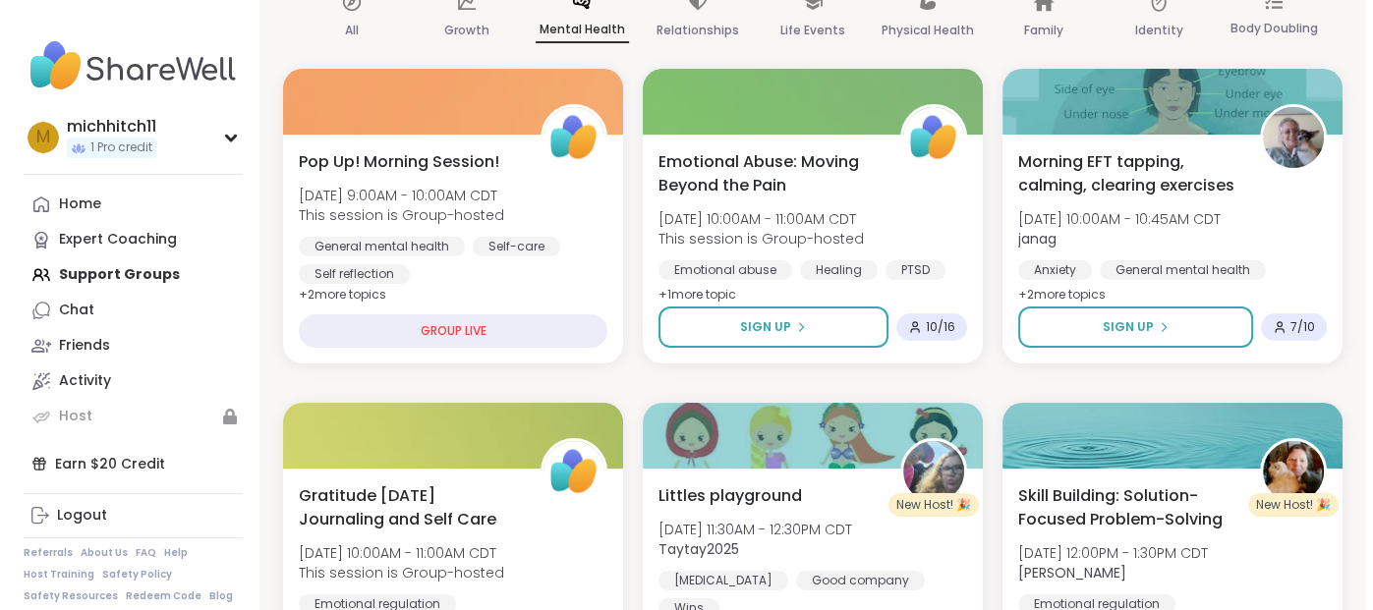
scroll to position [491, 0]
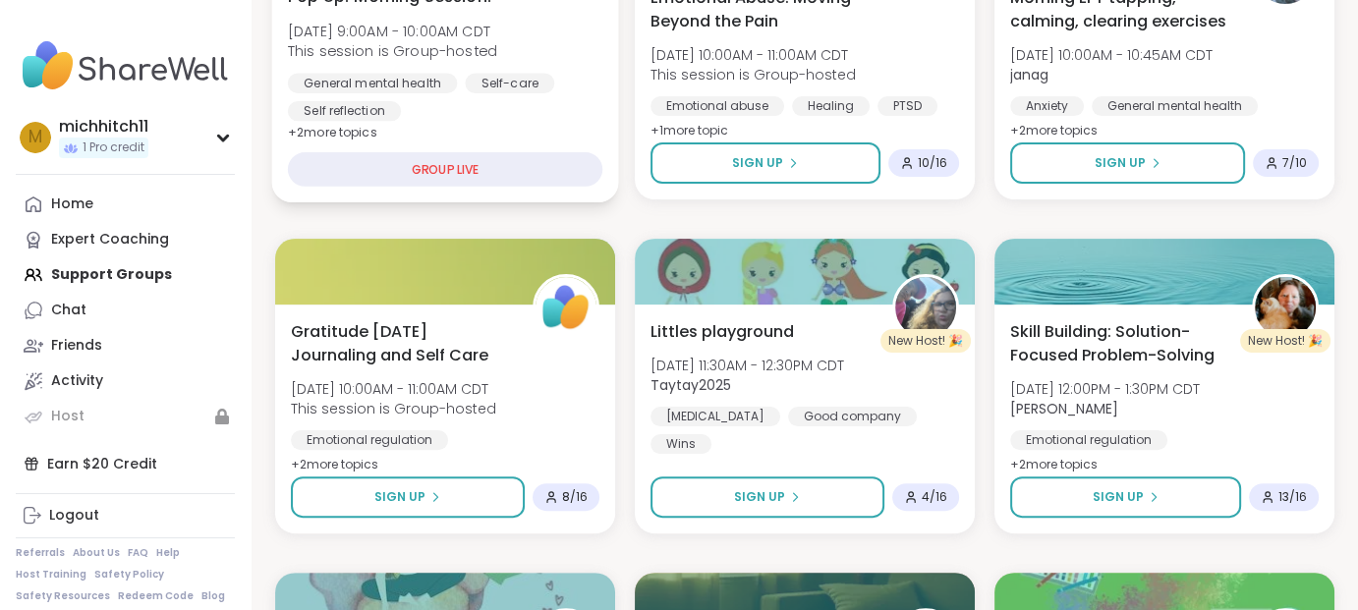
click at [526, 98] on div "Pop Up! Morning Session! Fri, Oct 10 | 9:00AM - 10:00AM CDT This session is Gro…" at bounding box center [445, 52] width 314 height 137
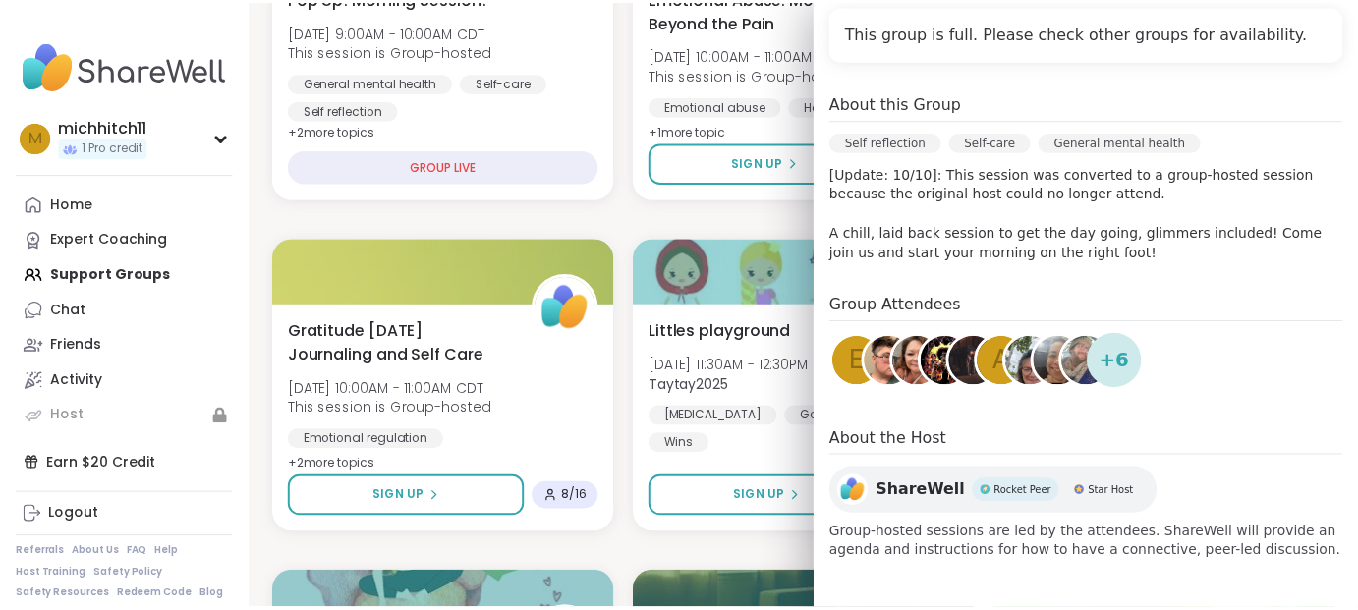
scroll to position [547, 0]
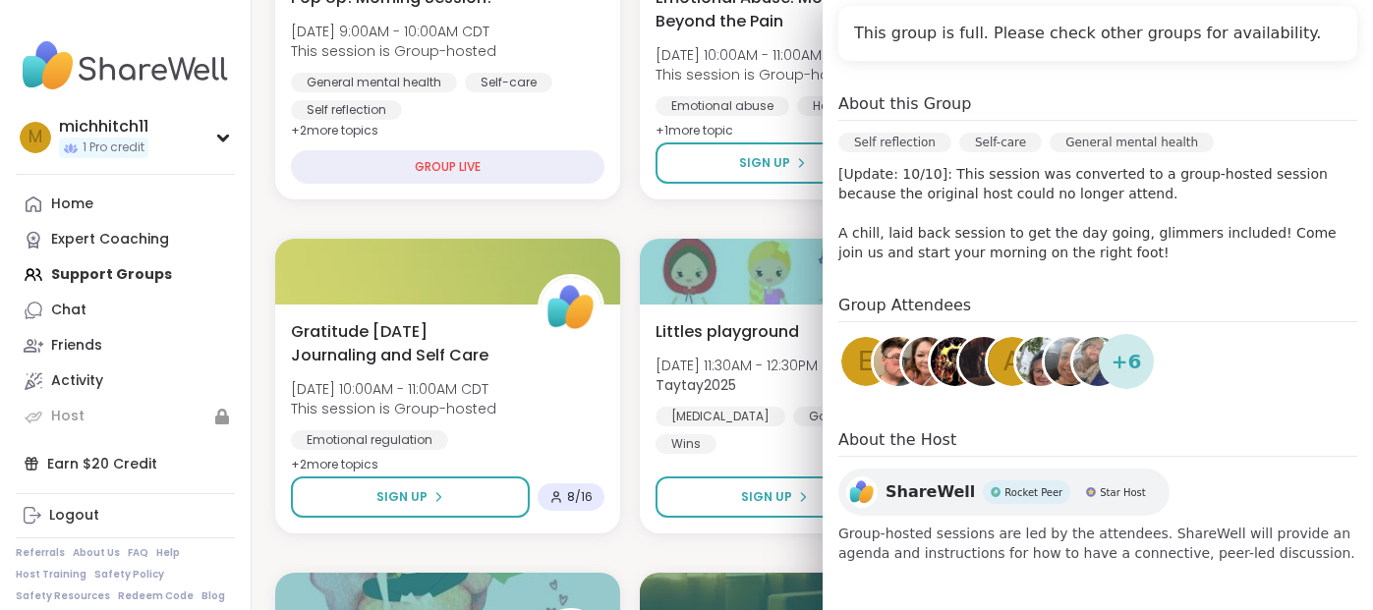
click at [1074, 337] on img at bounding box center [1097, 361] width 49 height 49
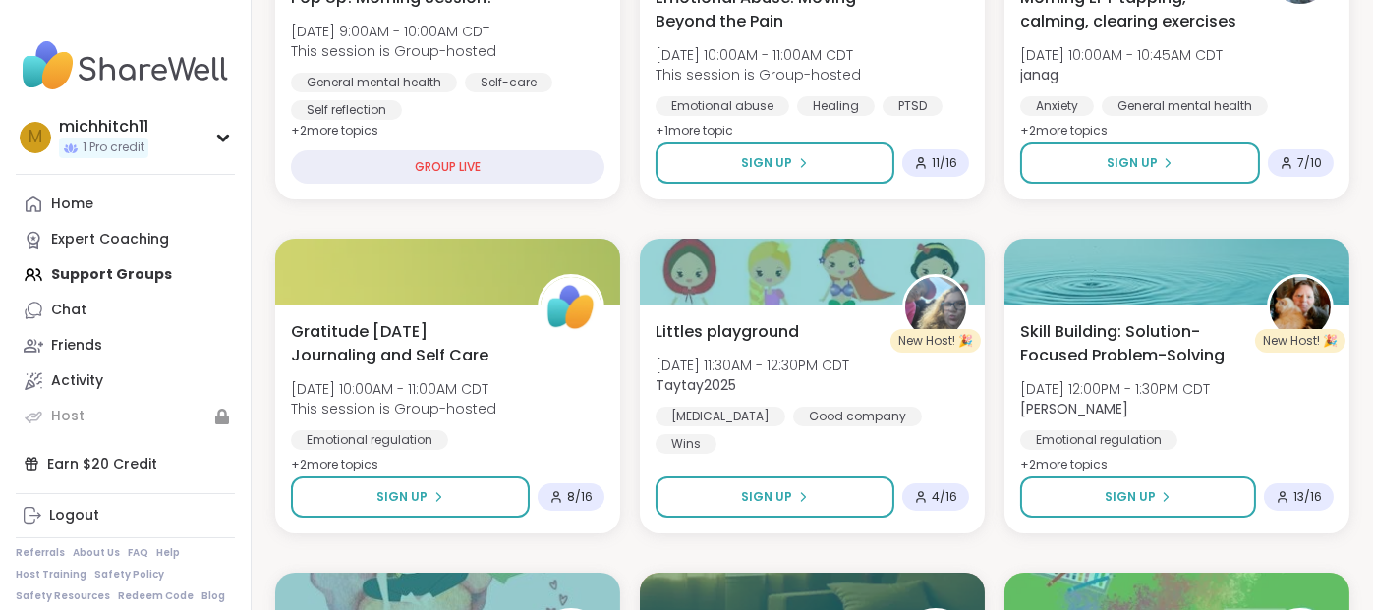
click at [252, 258] on nav "m michhitch11 1 Pro credit Profile Membership Settings Help Home Expert Coachin…" at bounding box center [126, 305] width 252 height 610
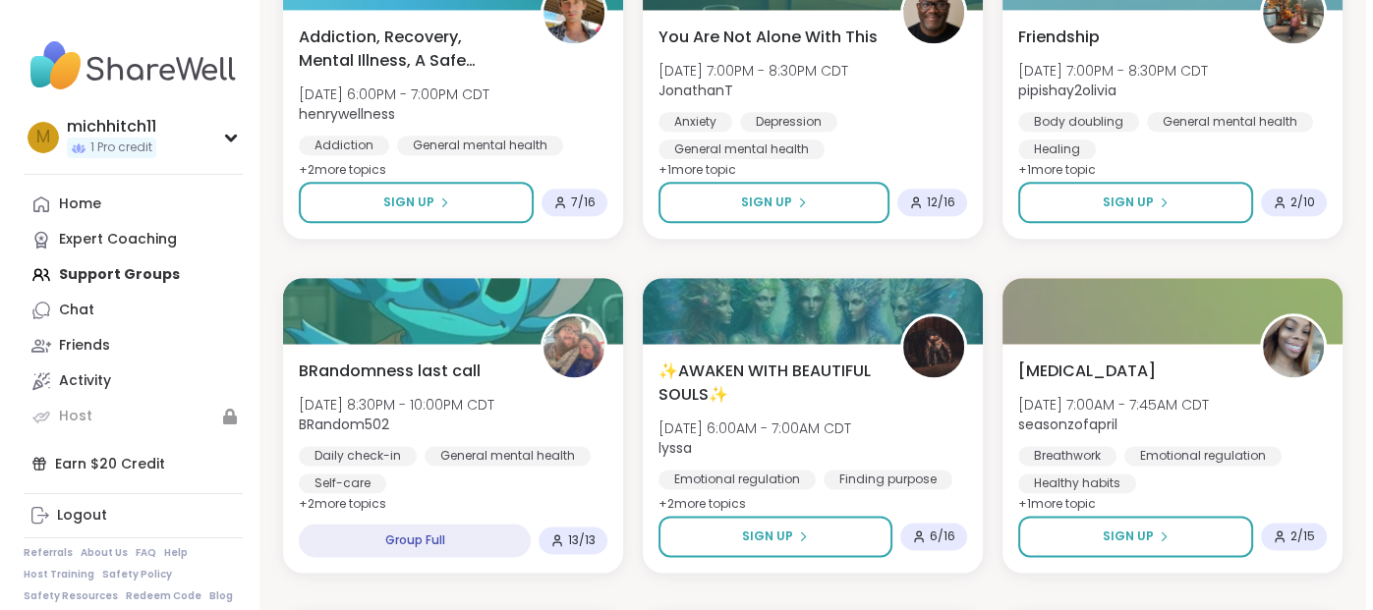
scroll to position [2620, 0]
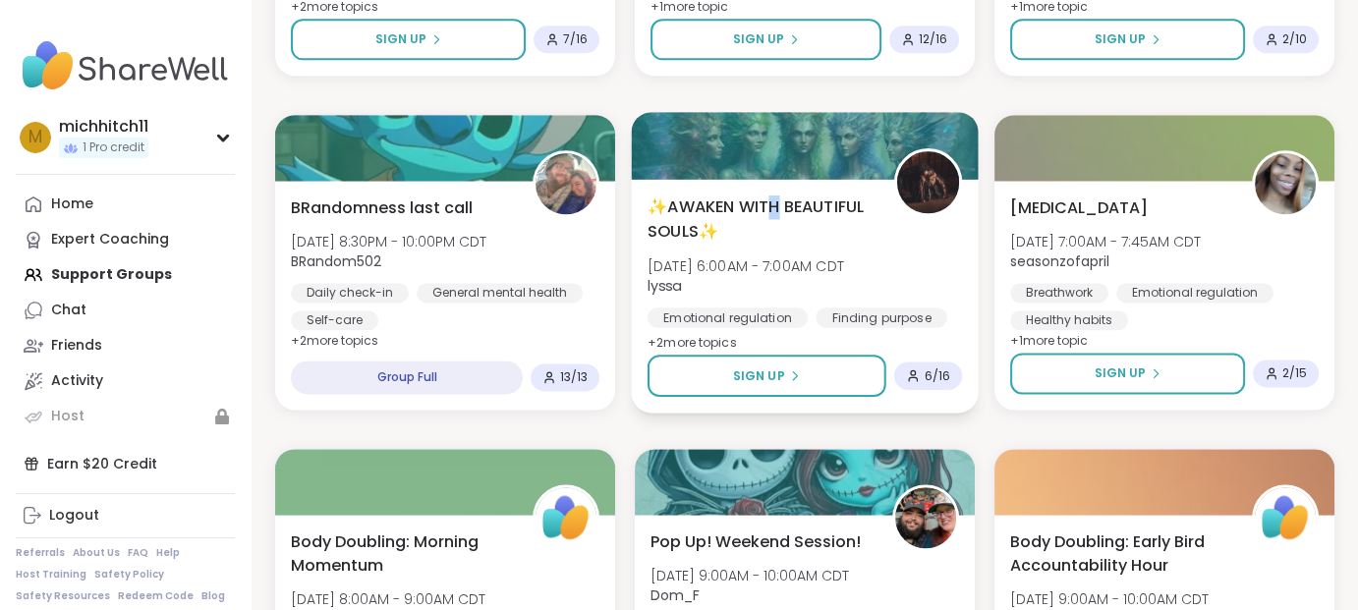
click at [818, 277] on div "✨AWAKEN WITH BEAUTIFUL SOULS✨ Sat, Oct 11 | 6:00AM - 7:00AM CDT lyssa Emotional…" at bounding box center [805, 296] width 347 height 234
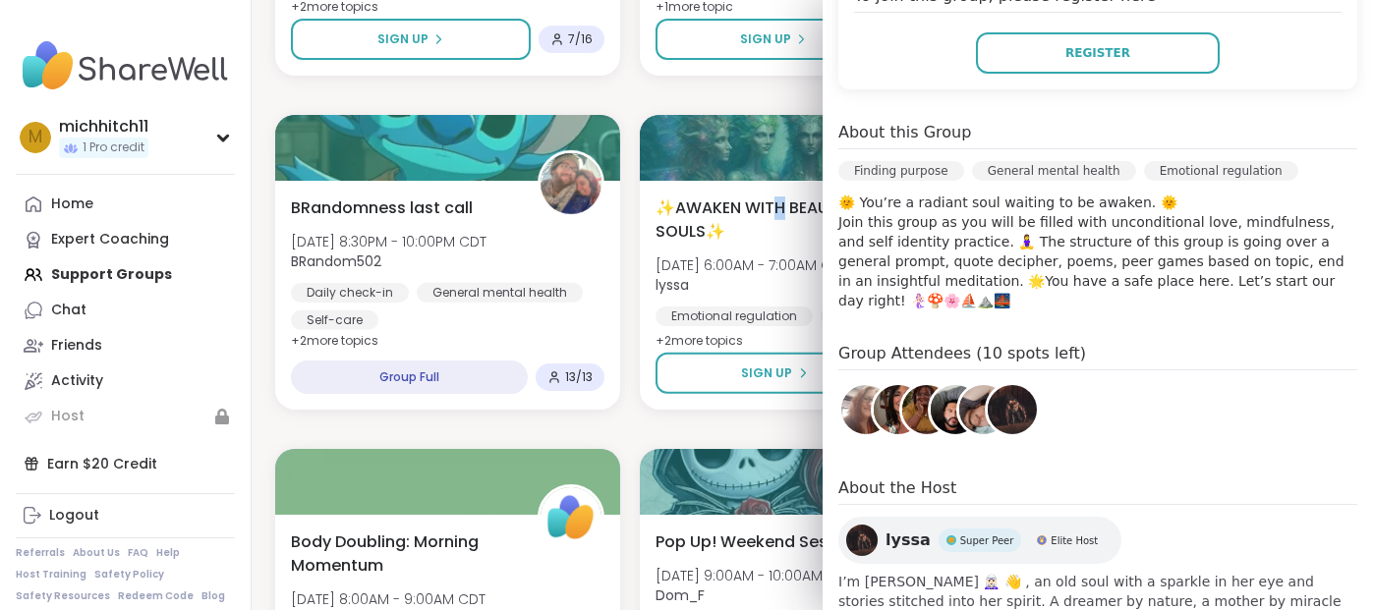
scroll to position [491, 0]
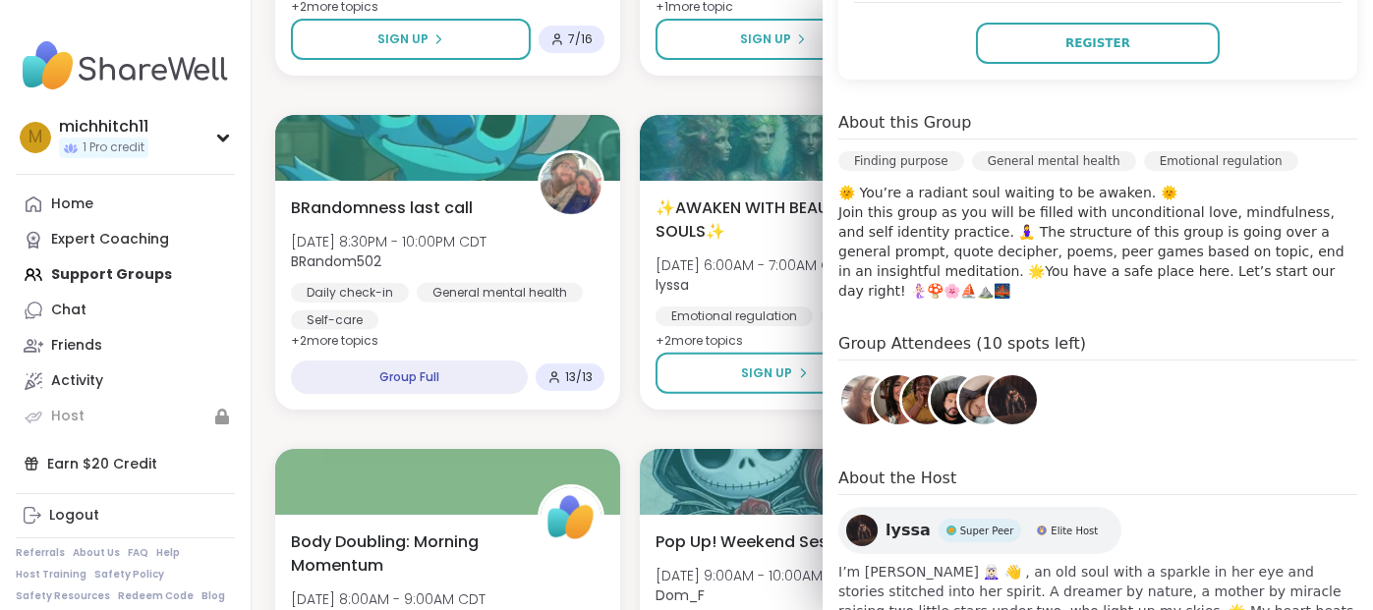
click at [1098, 171] on div "General mental health" at bounding box center [1054, 161] width 164 height 20
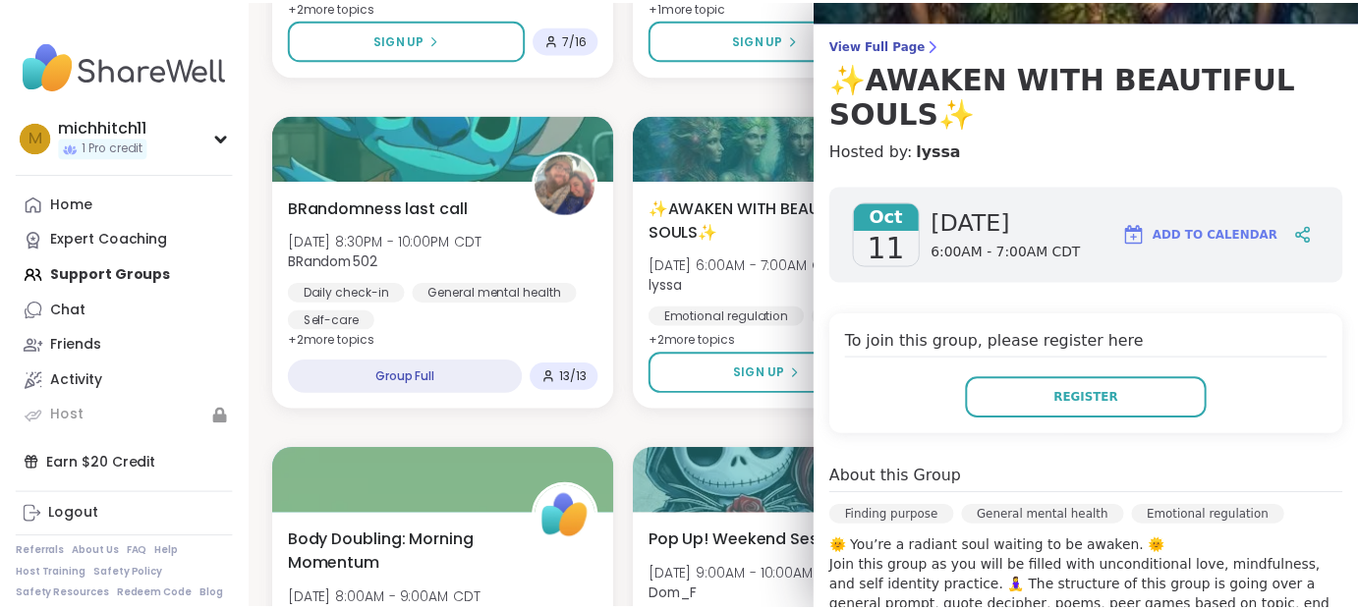
scroll to position [0, 0]
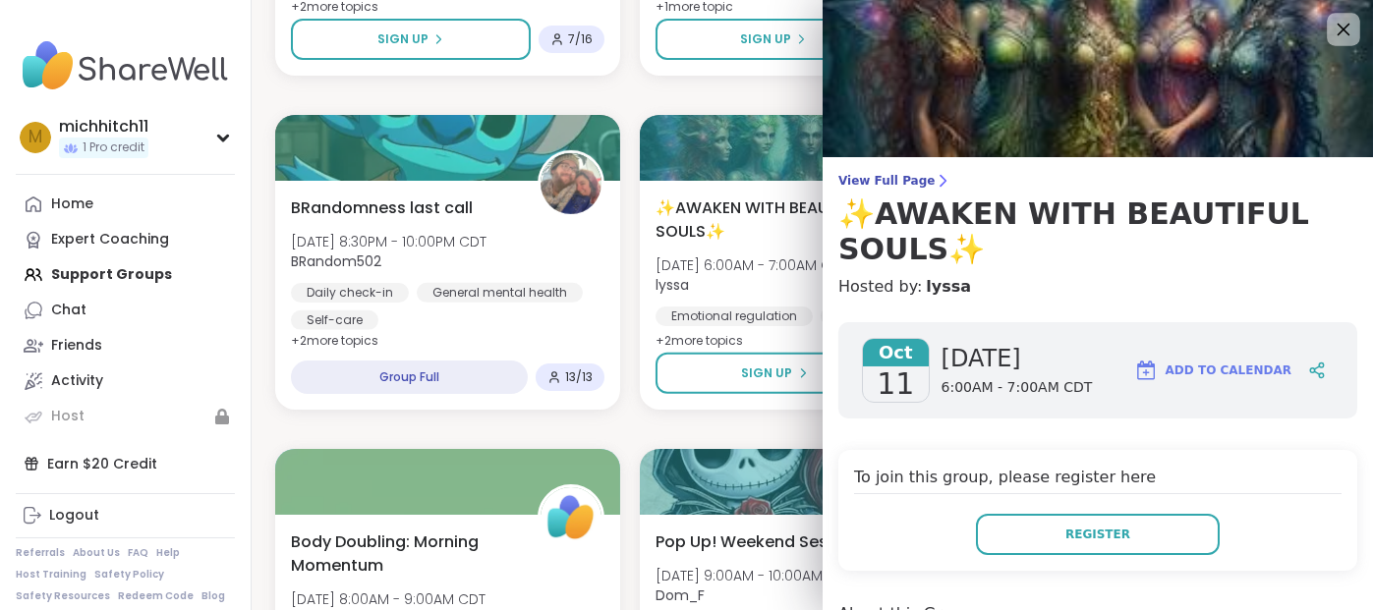
click at [1330, 29] on icon at bounding box center [1342, 29] width 25 height 25
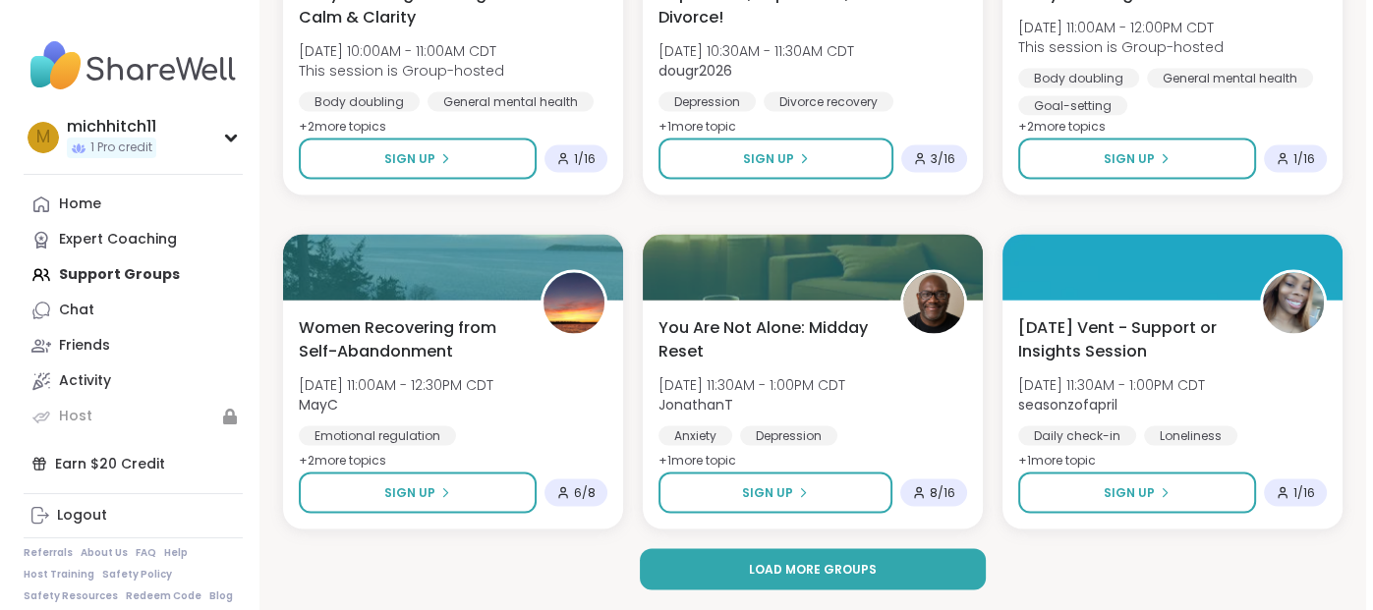
scroll to position [3940, 0]
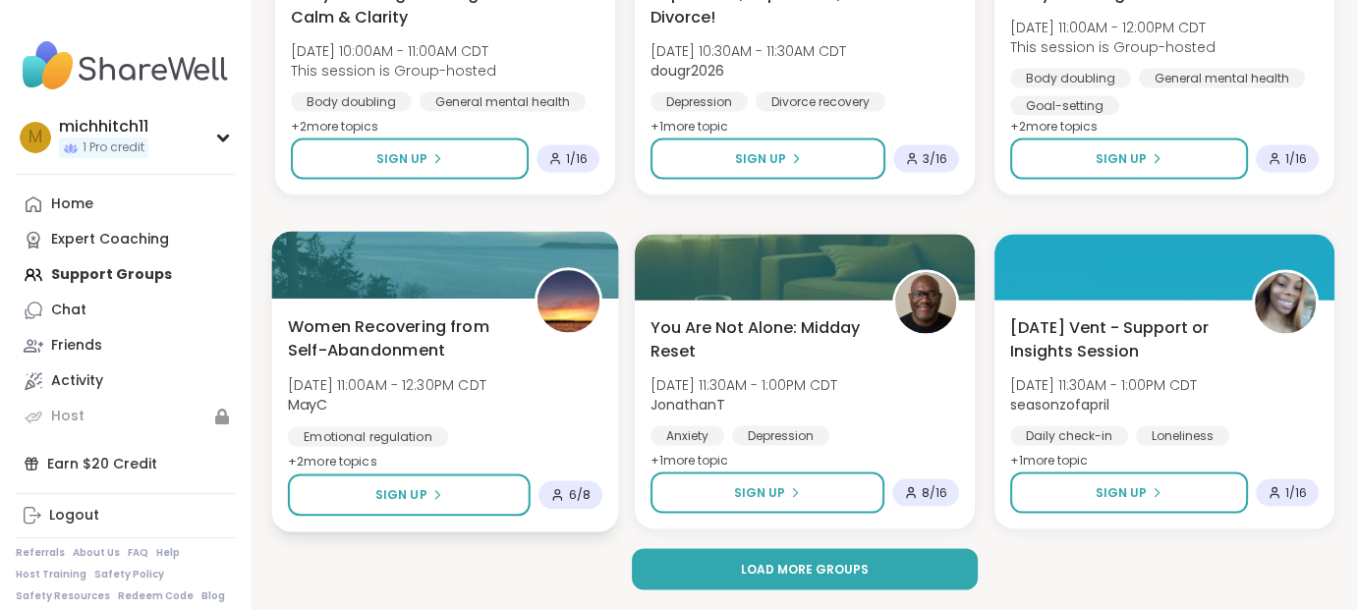
click at [455, 334] on span "Women Recovering from Self-Abandonment" at bounding box center [400, 338] width 224 height 48
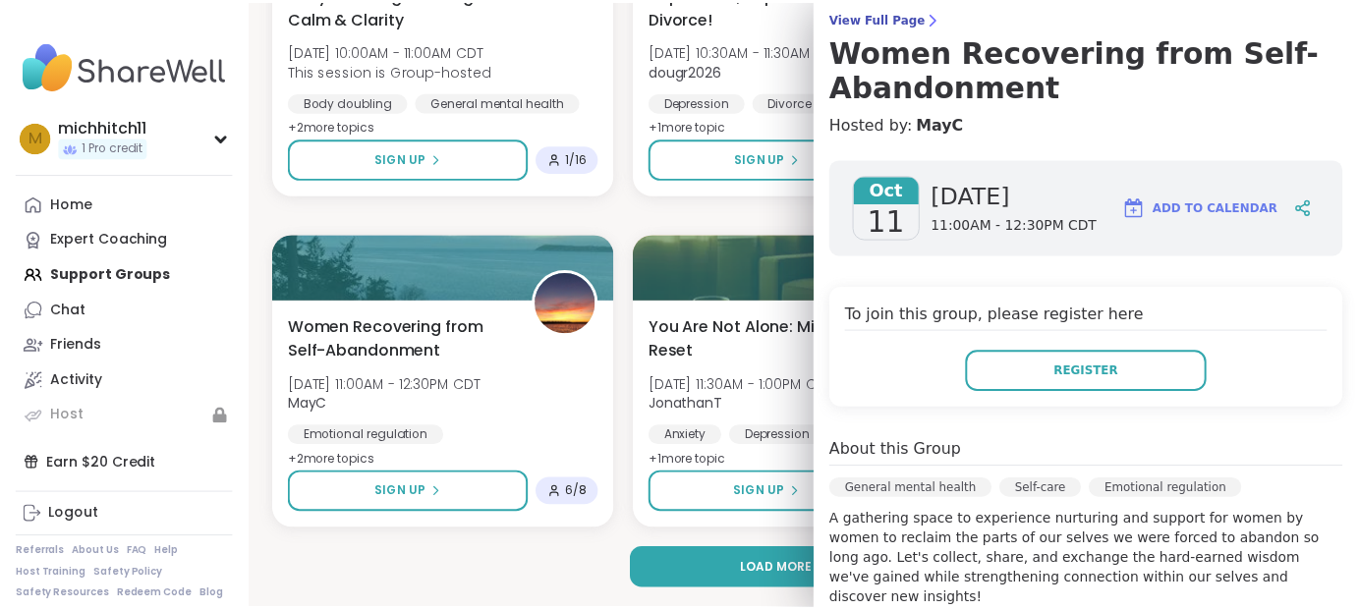
scroll to position [0, 0]
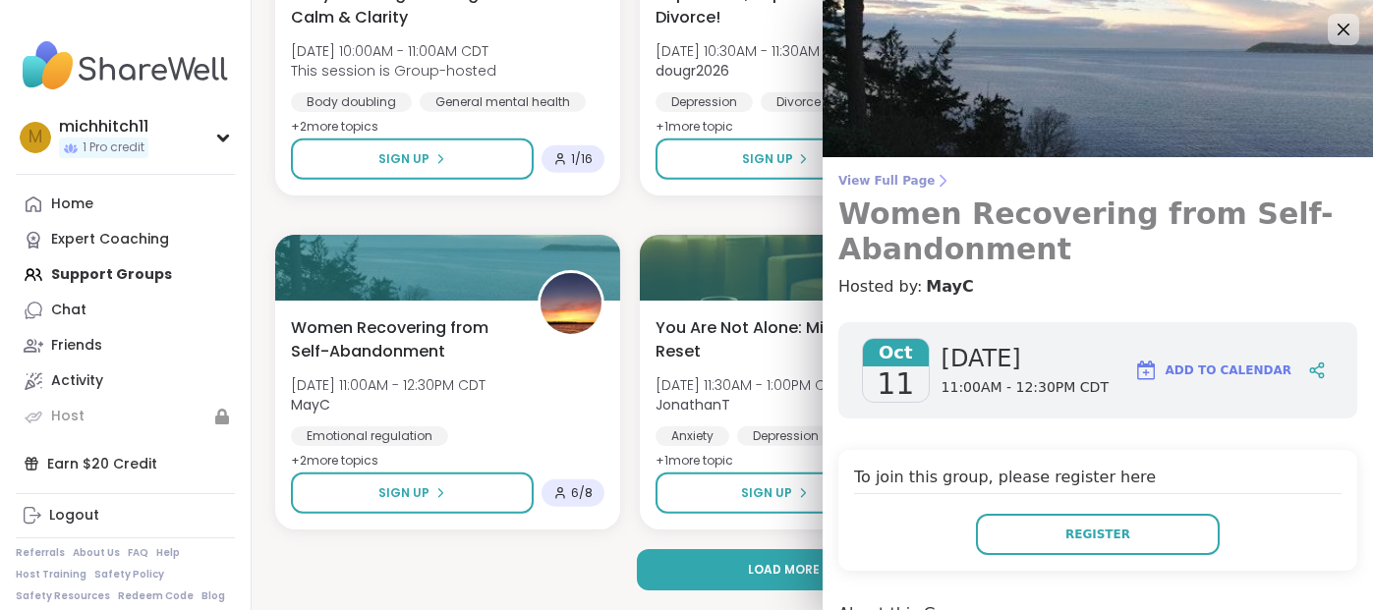
click at [1208, 216] on h3 "Women Recovering from Self-Abandonment" at bounding box center [1097, 232] width 519 height 71
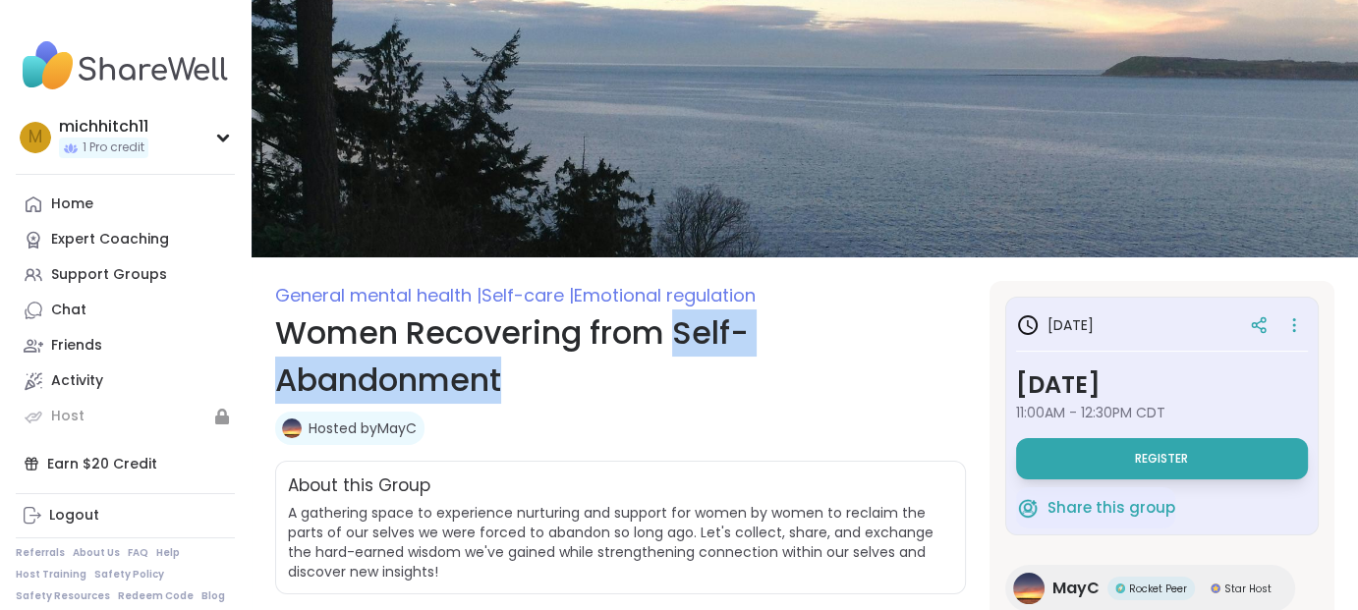
drag, startPoint x: 580, startPoint y: 399, endPoint x: 764, endPoint y: 340, distance: 193.0
click at [763, 340] on h1 "Women Recovering from Self-Abandonment" at bounding box center [620, 357] width 691 height 94
